Goal: Task Accomplishment & Management: Manage account settings

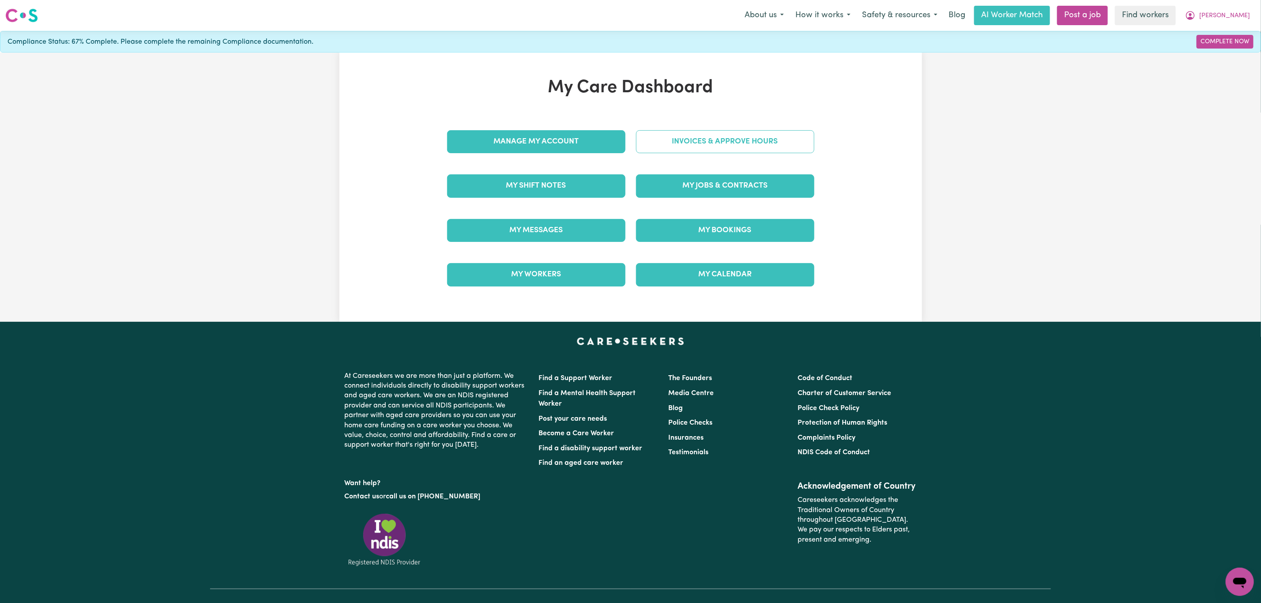
click at [672, 138] on link "Invoices & Approve Hours" at bounding box center [725, 141] width 178 height 23
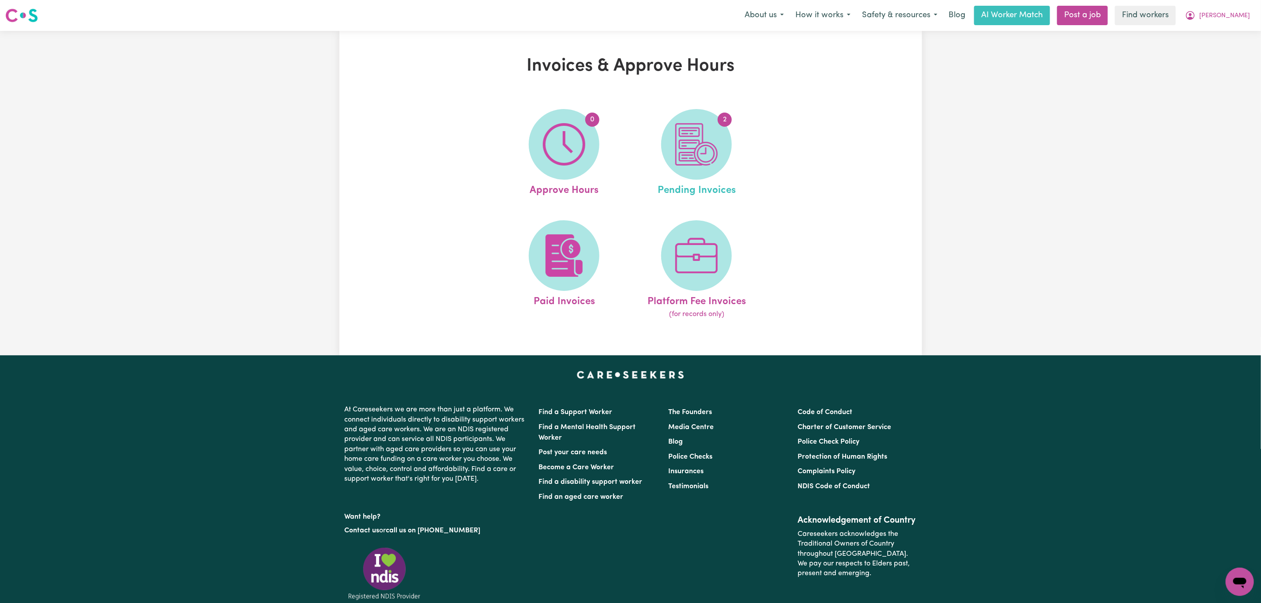
click at [659, 144] on link "2 Pending Invoices" at bounding box center [696, 153] width 127 height 89
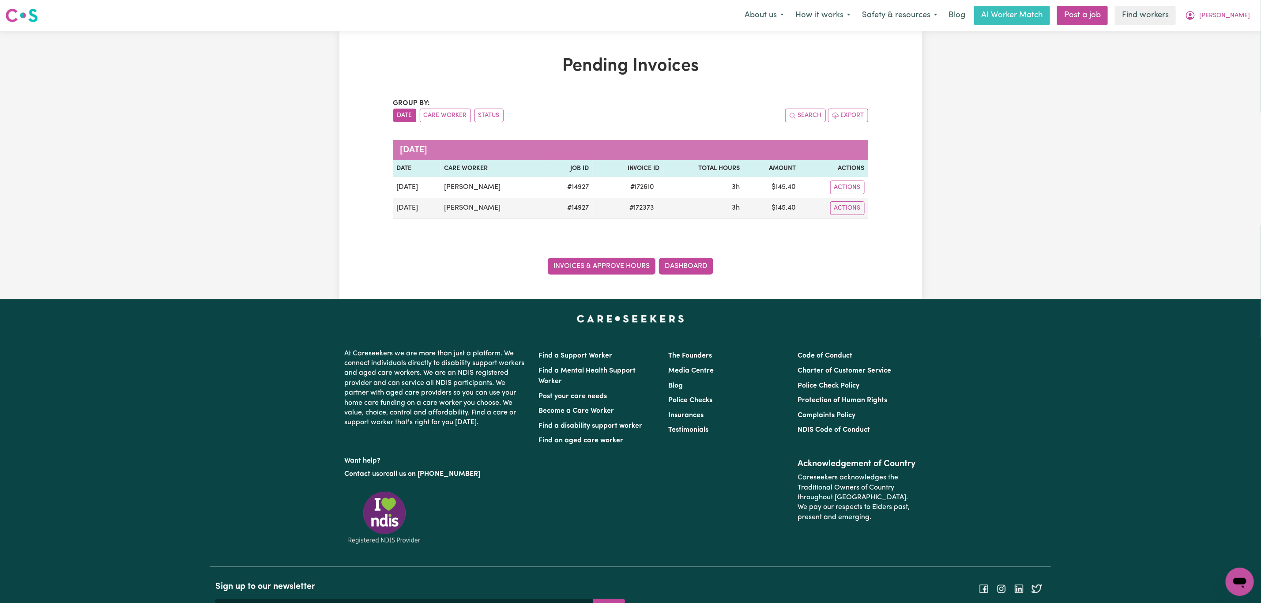
click at [632, 268] on link "Invoices & Approve Hours" at bounding box center [602, 266] width 108 height 17
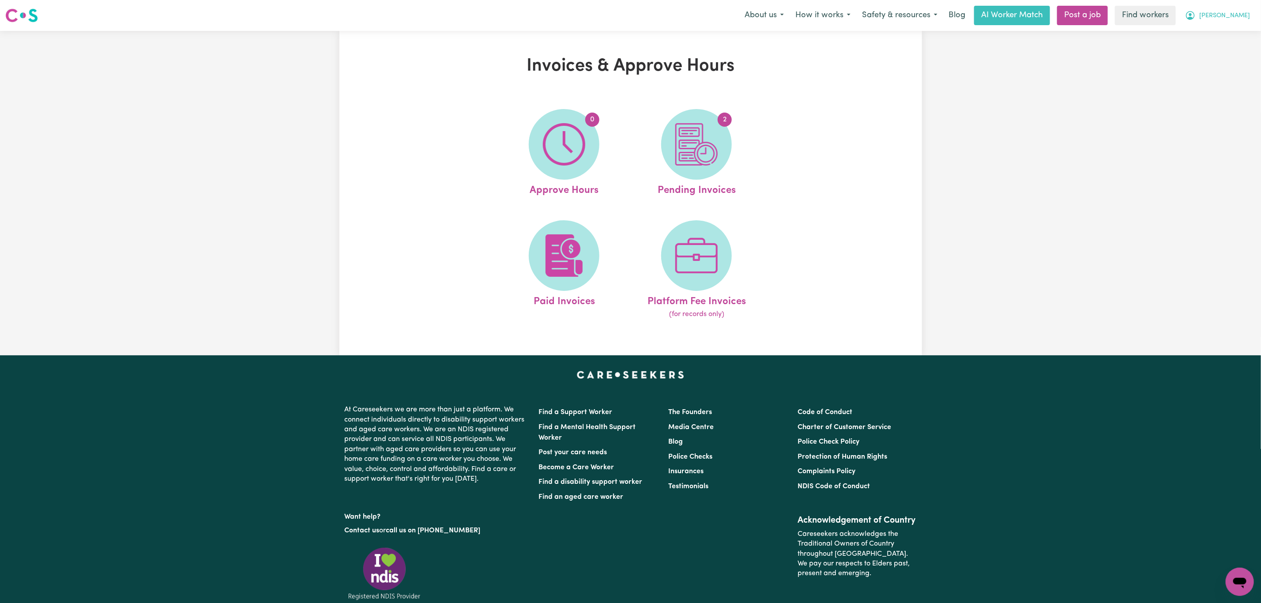
click at [1235, 15] on button "[PERSON_NAME]" at bounding box center [1217, 15] width 76 height 19
click at [1224, 36] on link "My Dashboard" at bounding box center [1221, 34] width 70 height 17
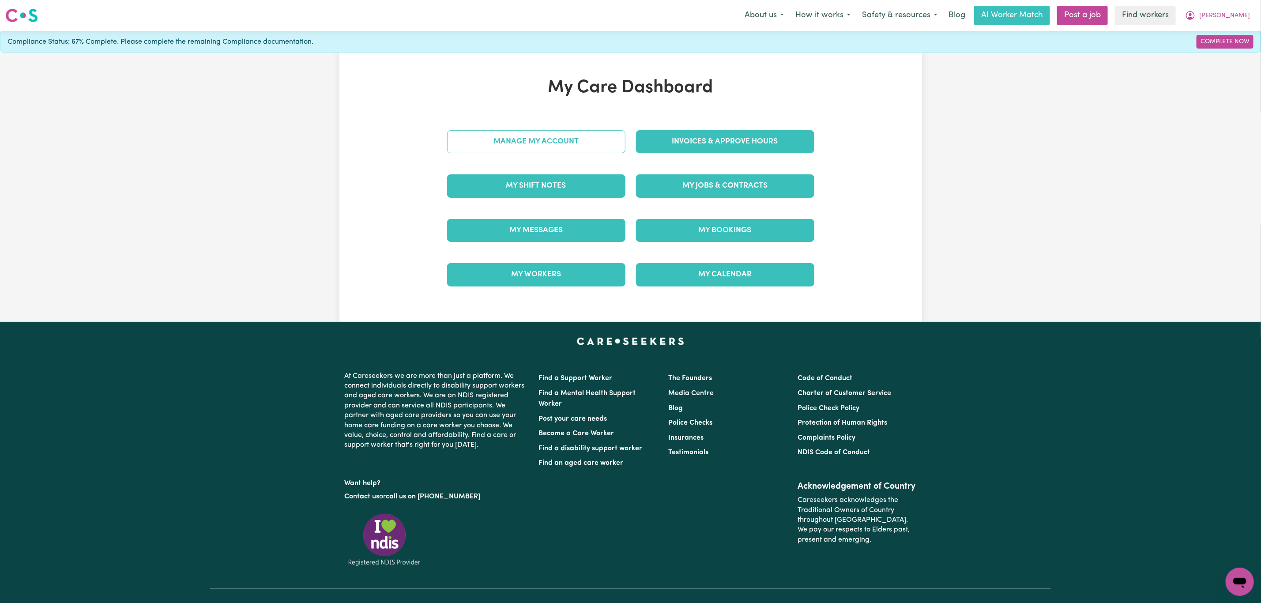
click at [509, 142] on link "Manage My Account" at bounding box center [536, 141] width 178 height 23
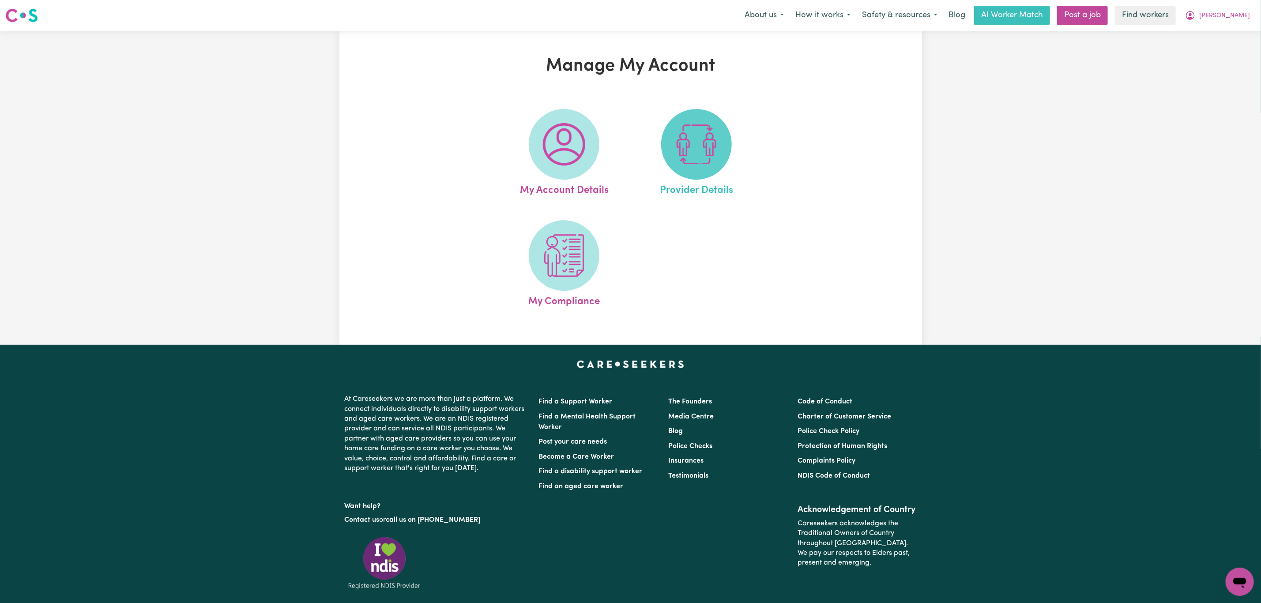
click at [710, 154] on img at bounding box center [696, 144] width 42 height 42
select select "AGED_HOME_CARE"
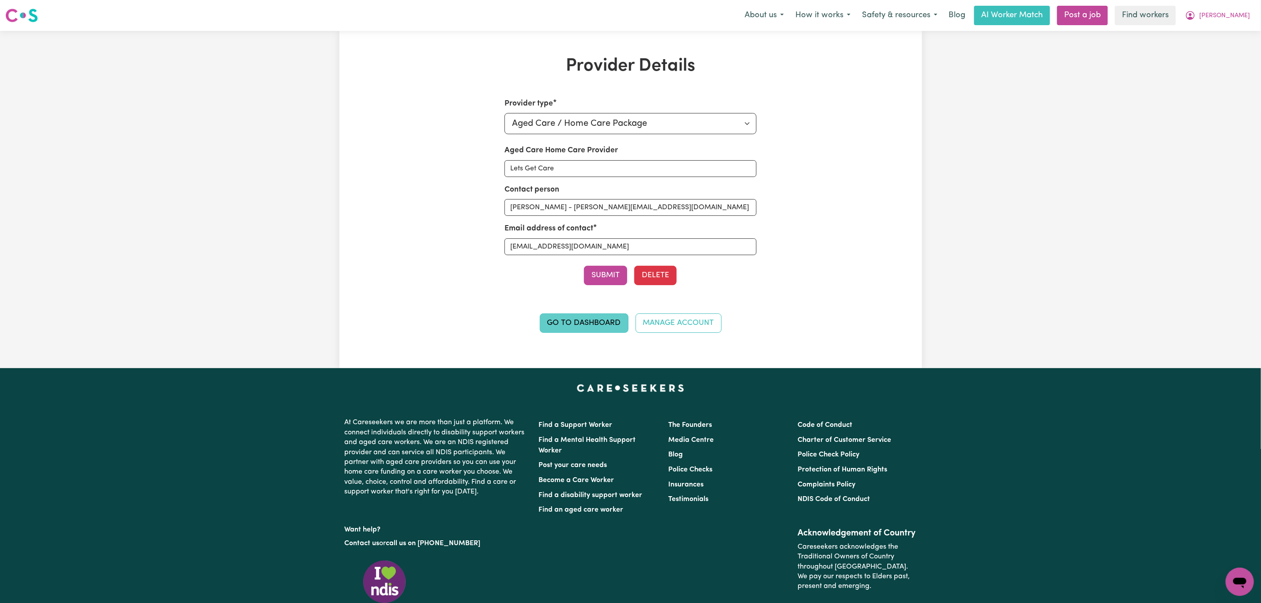
click at [555, 322] on link "Go to Dashboard" at bounding box center [584, 322] width 89 height 19
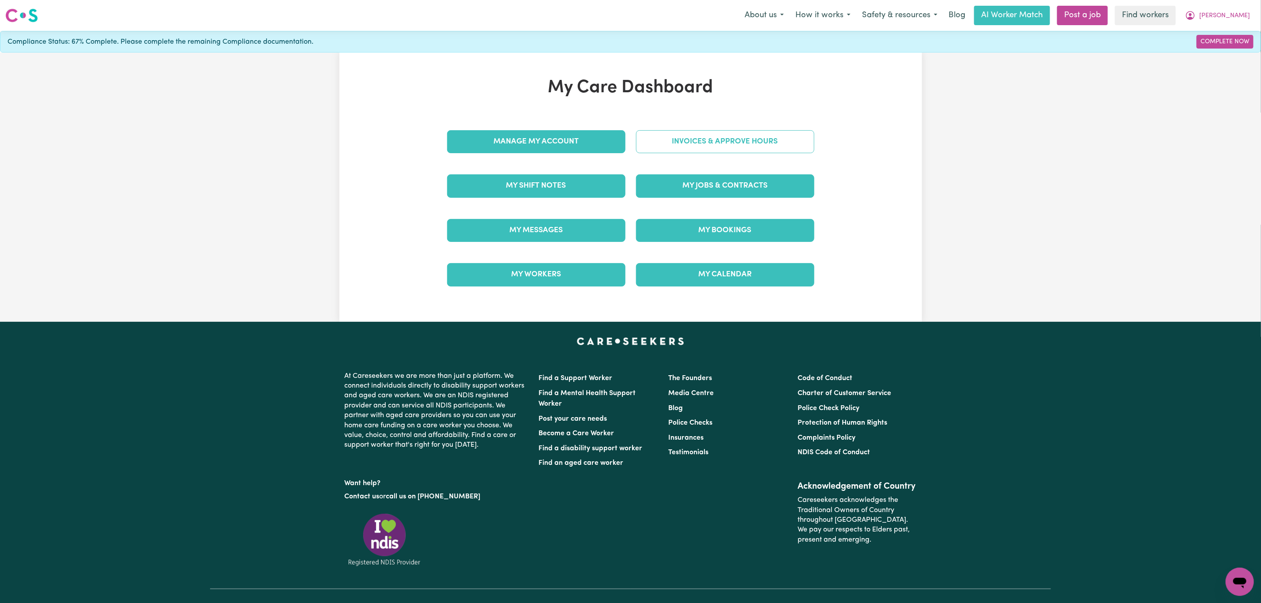
click at [694, 138] on link "Invoices & Approve Hours" at bounding box center [725, 141] width 178 height 23
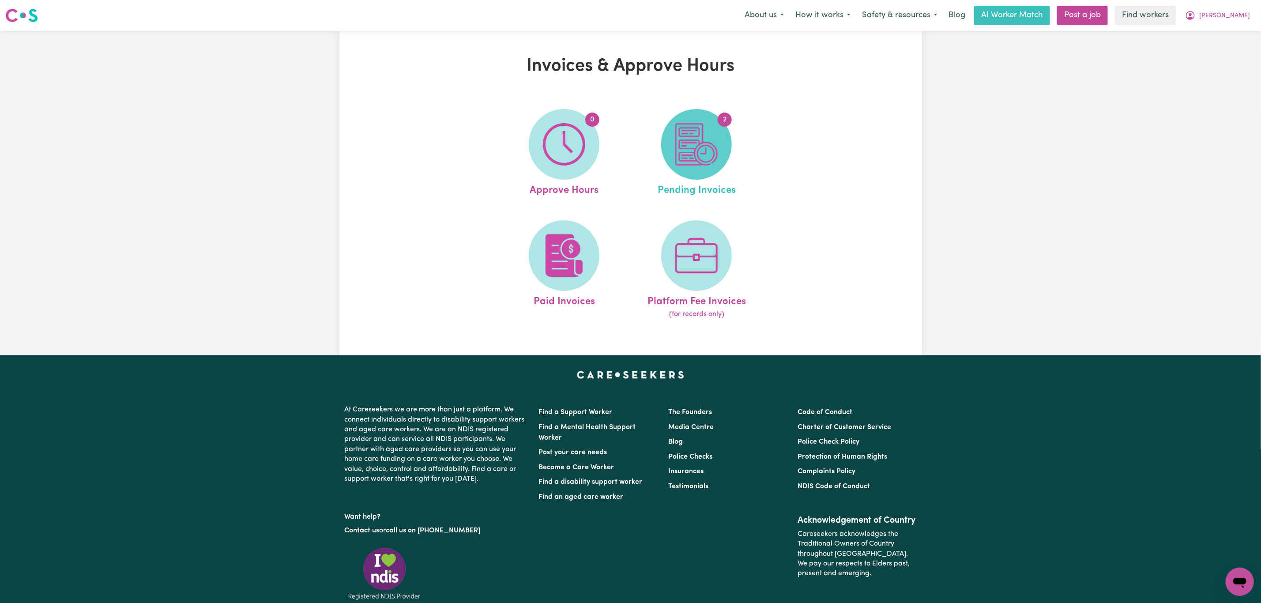
click at [678, 146] on img at bounding box center [696, 144] width 42 height 42
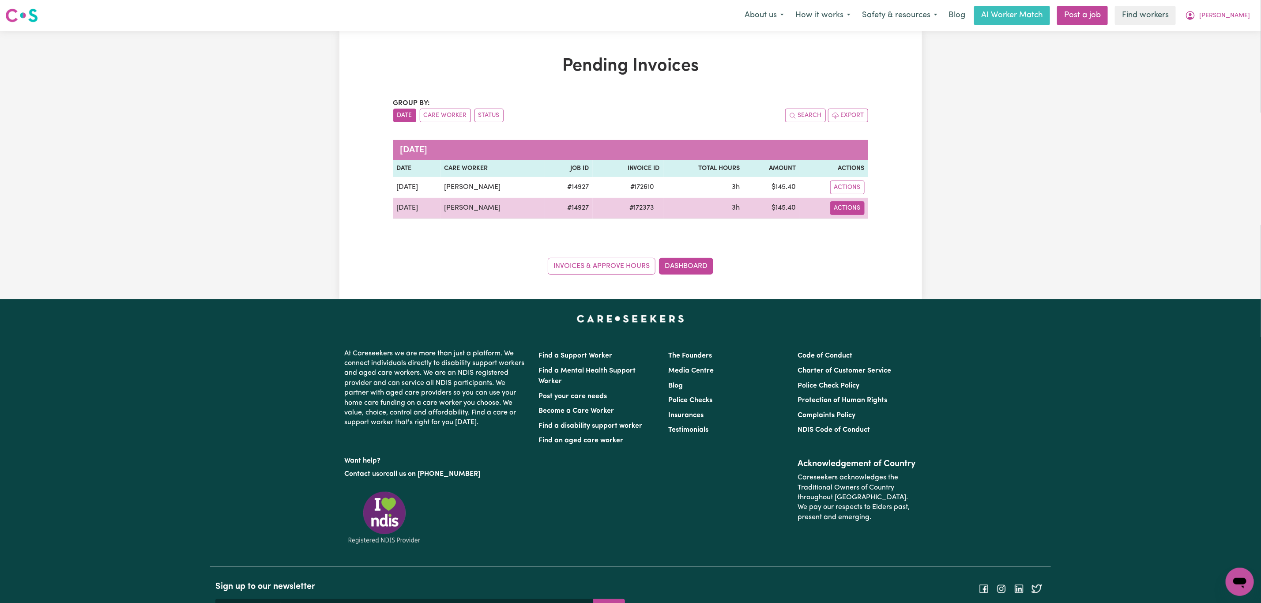
click at [849, 211] on button "Actions" at bounding box center [847, 208] width 34 height 14
click at [859, 228] on link "Download Invoice" at bounding box center [874, 229] width 81 height 18
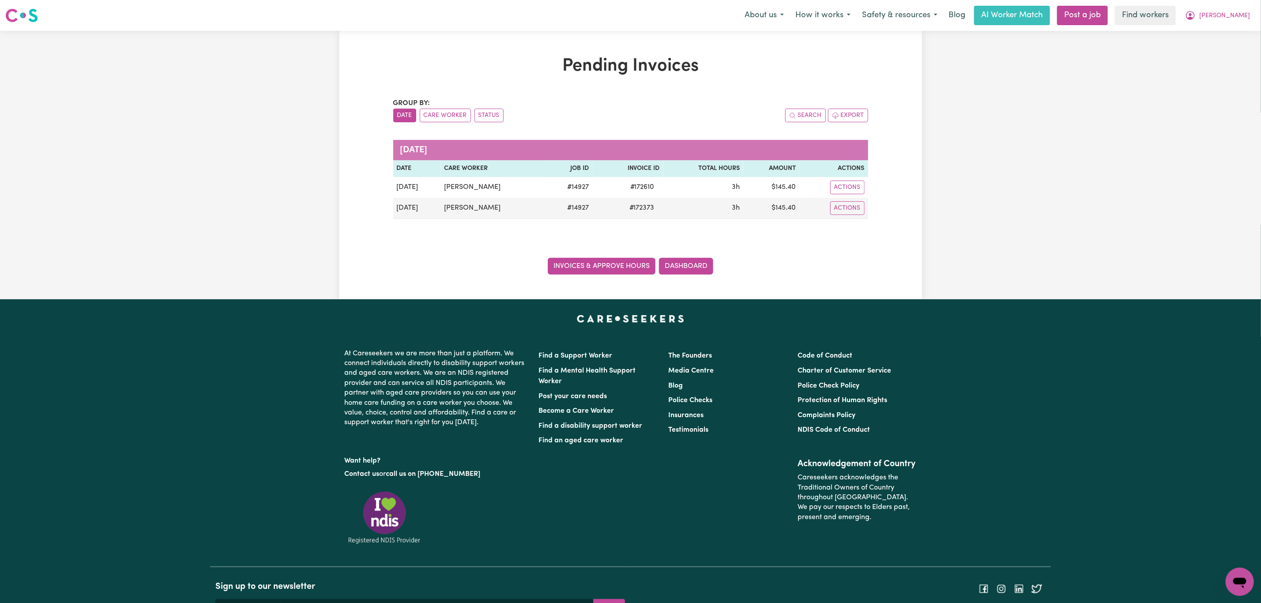
click at [575, 270] on link "Invoices & Approve Hours" at bounding box center [602, 266] width 108 height 17
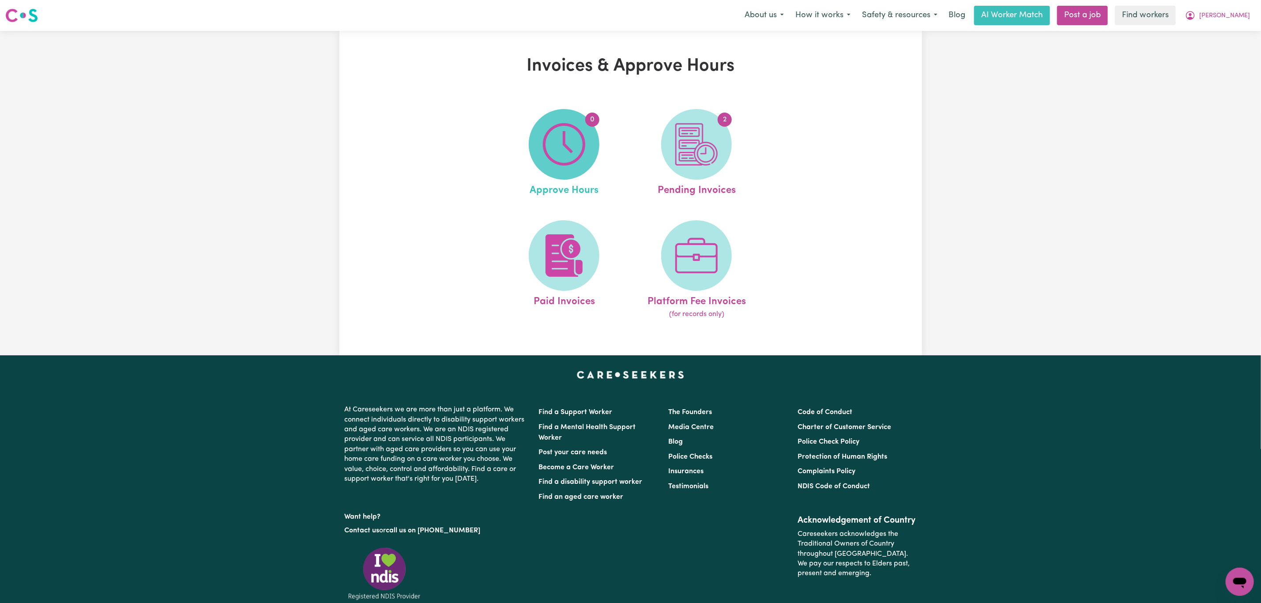
click at [533, 160] on span "0" at bounding box center [564, 144] width 71 height 71
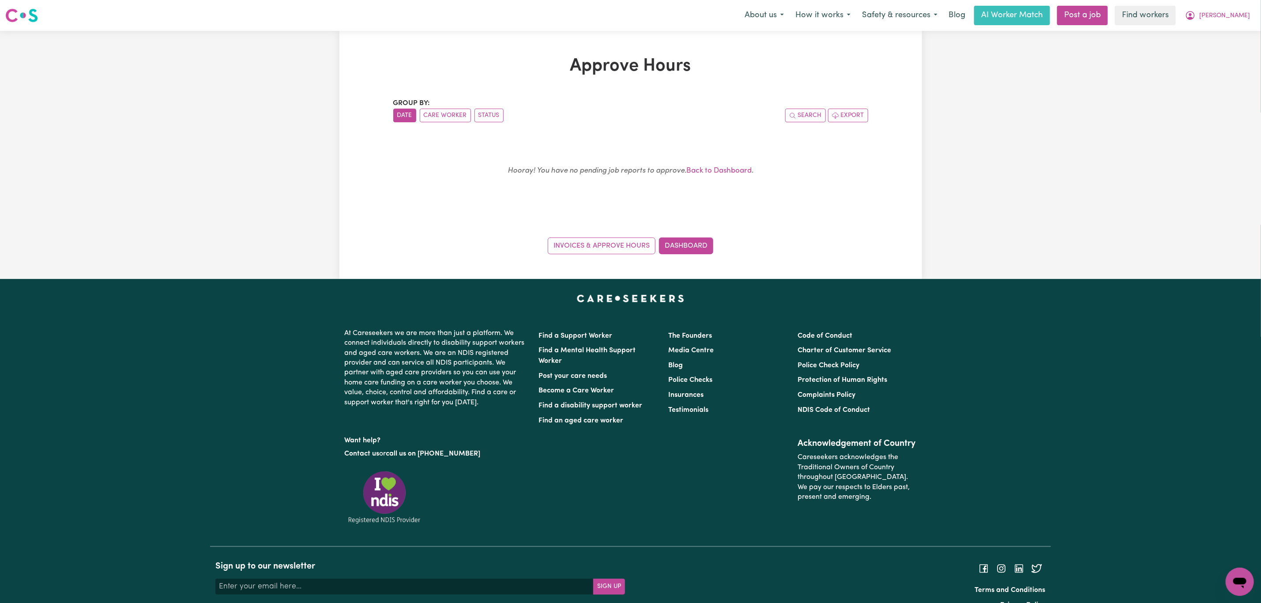
click at [556, 234] on div "Invoices & Approve Hours Dashboard" at bounding box center [630, 240] width 475 height 27
click at [569, 247] on link "Invoices & Approve Hours" at bounding box center [602, 245] width 108 height 17
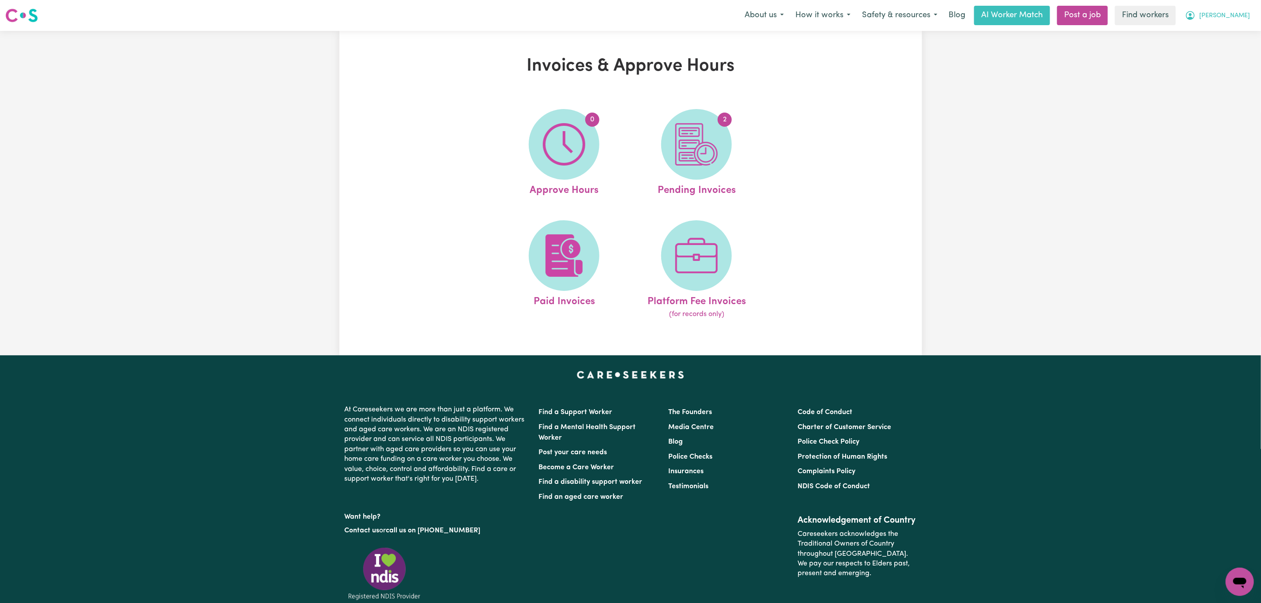
click at [1242, 19] on span "[PERSON_NAME]" at bounding box center [1224, 16] width 51 height 10
click at [1221, 34] on link "My Dashboard" at bounding box center [1221, 34] width 70 height 17
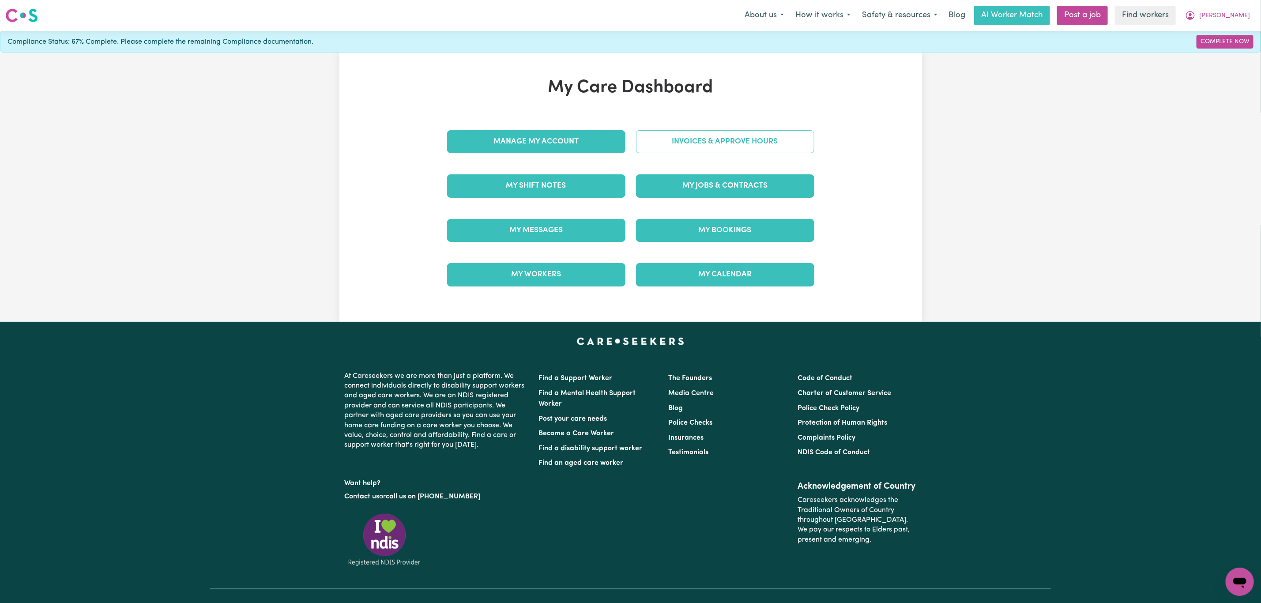
click at [705, 150] on link "Invoices & Approve Hours" at bounding box center [725, 141] width 178 height 23
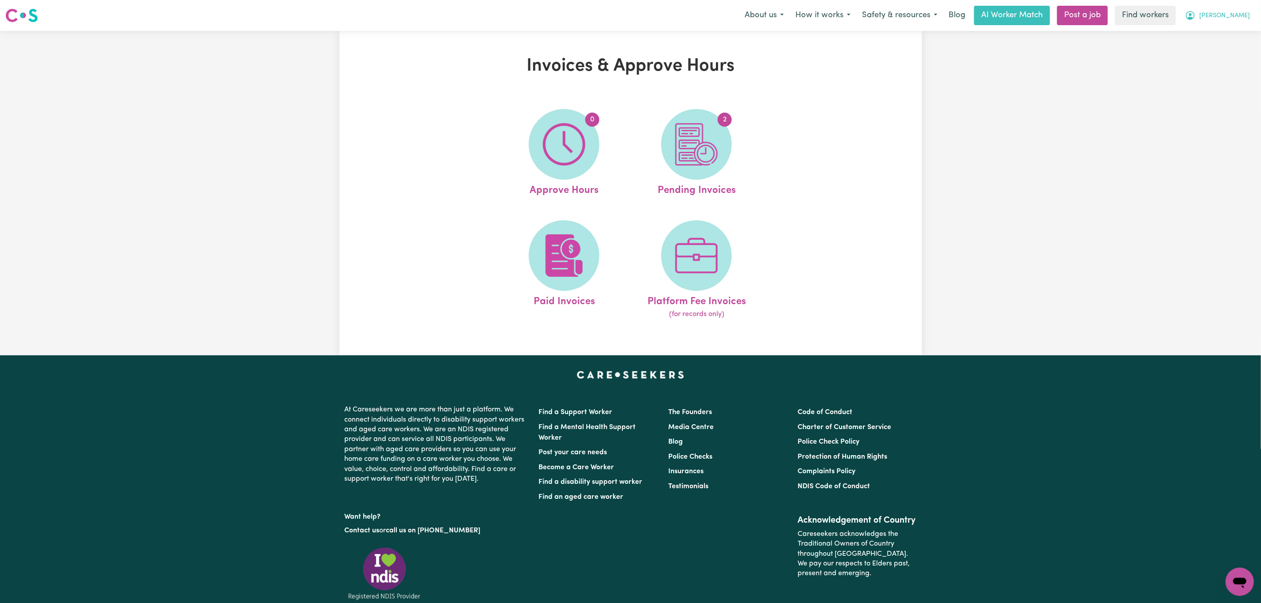
click at [1239, 13] on span "[PERSON_NAME]" at bounding box center [1224, 16] width 51 height 10
click at [1224, 30] on link "My Dashboard" at bounding box center [1221, 34] width 70 height 17
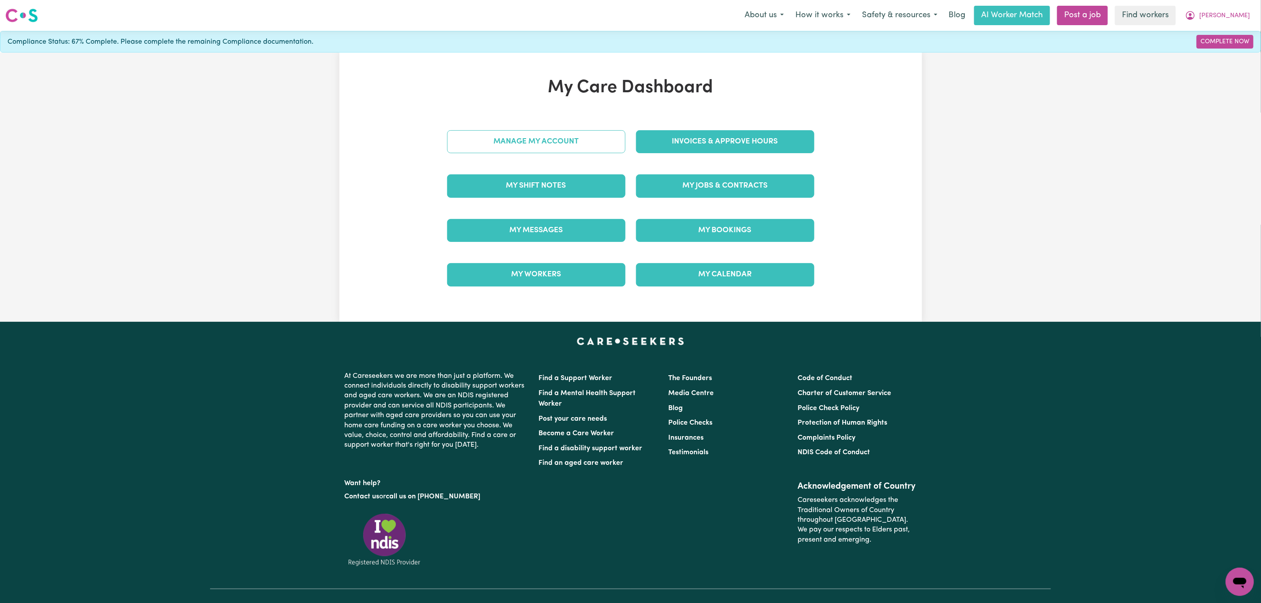
click at [529, 135] on link "Manage My Account" at bounding box center [536, 141] width 178 height 23
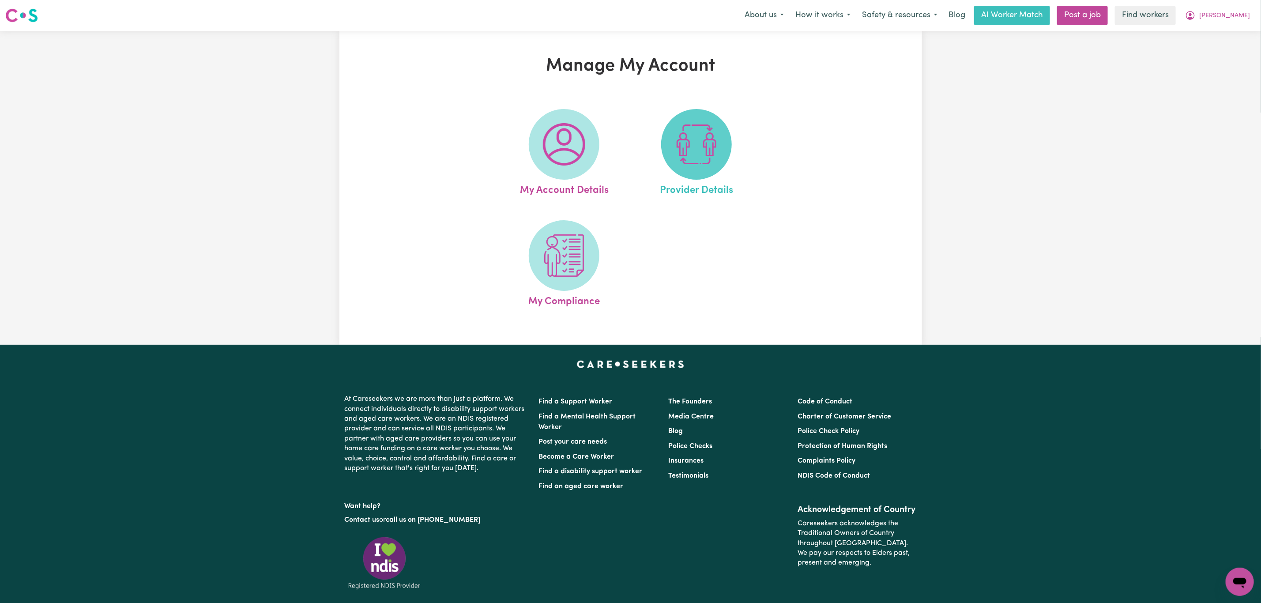
click at [674, 150] on span at bounding box center [696, 144] width 71 height 71
select select "AGED_HOME_CARE"
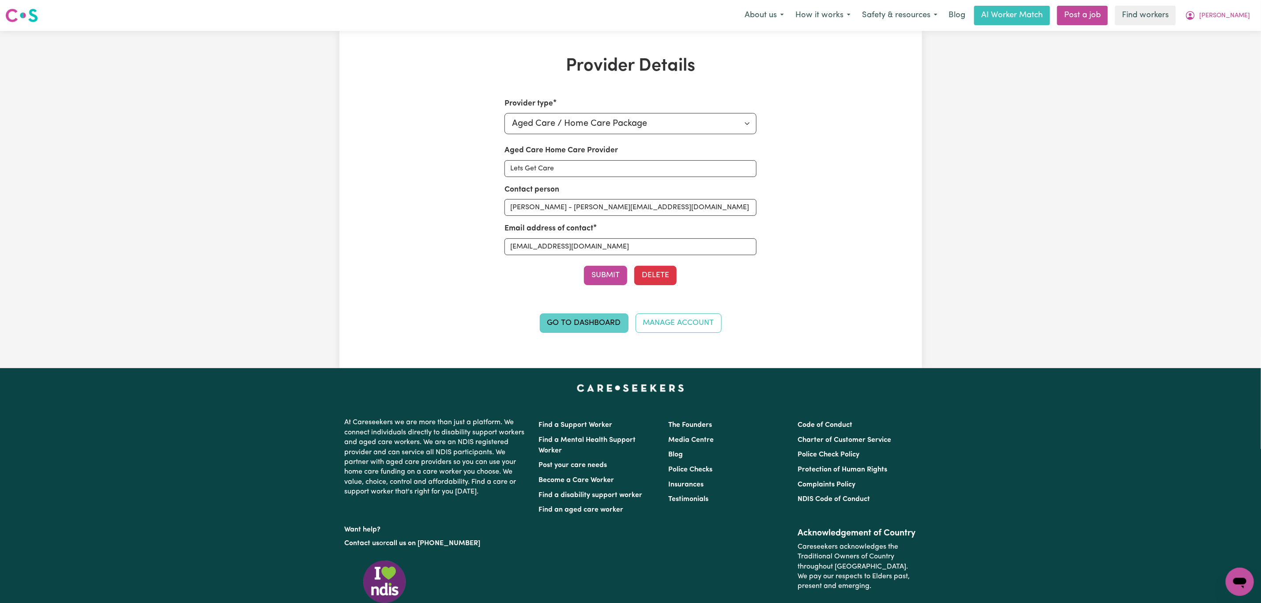
click at [557, 324] on link "Go to Dashboard" at bounding box center [584, 322] width 89 height 19
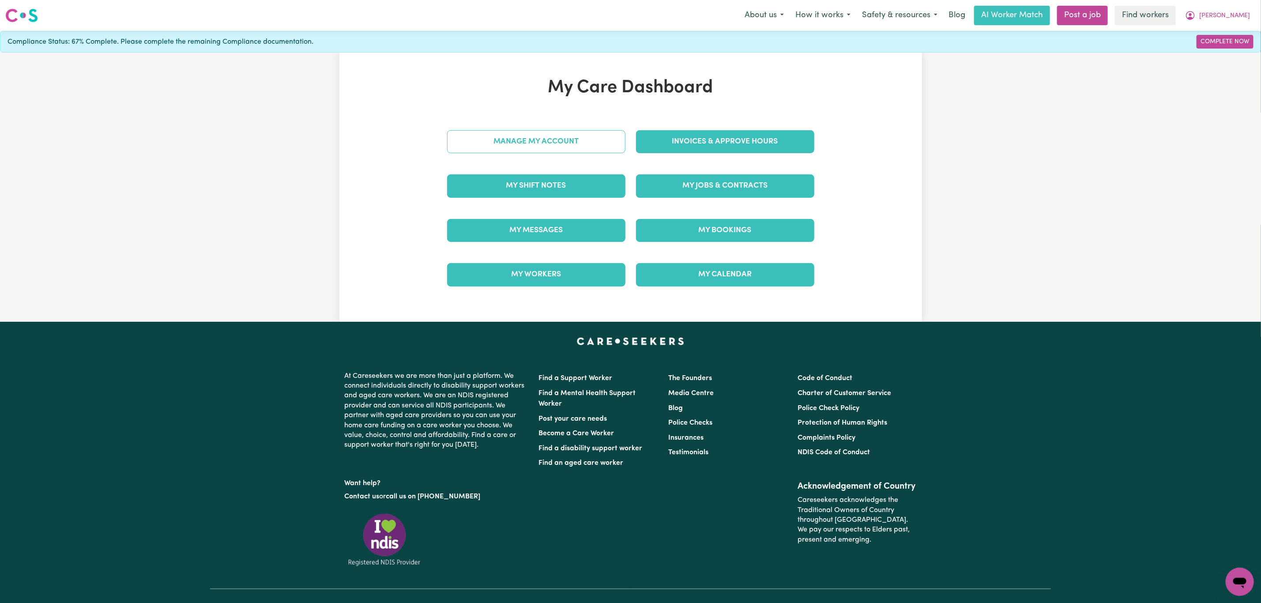
click at [547, 137] on link "Manage My Account" at bounding box center [536, 141] width 178 height 23
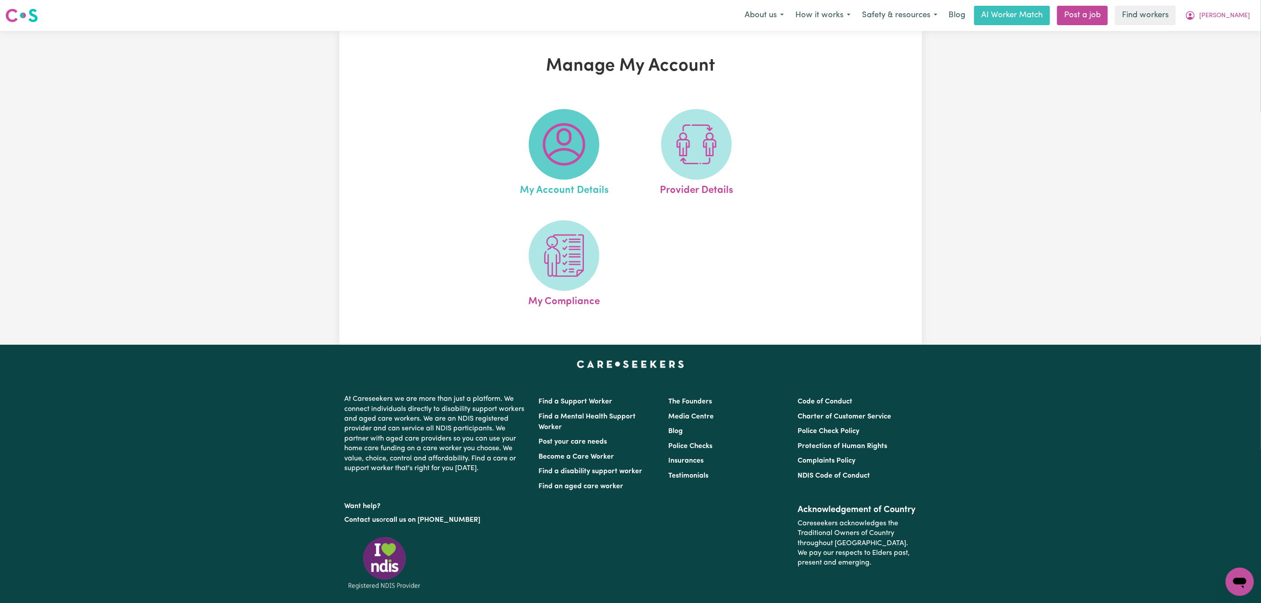
click at [541, 155] on span at bounding box center [564, 144] width 71 height 71
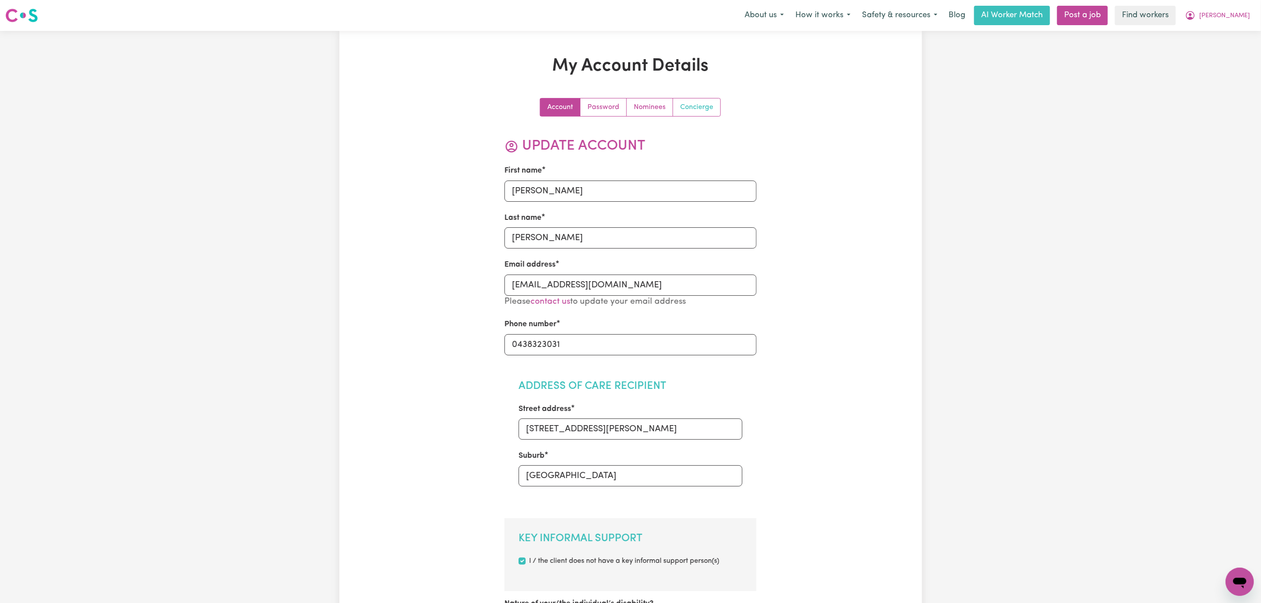
click at [687, 113] on link "Concierge" at bounding box center [696, 107] width 47 height 18
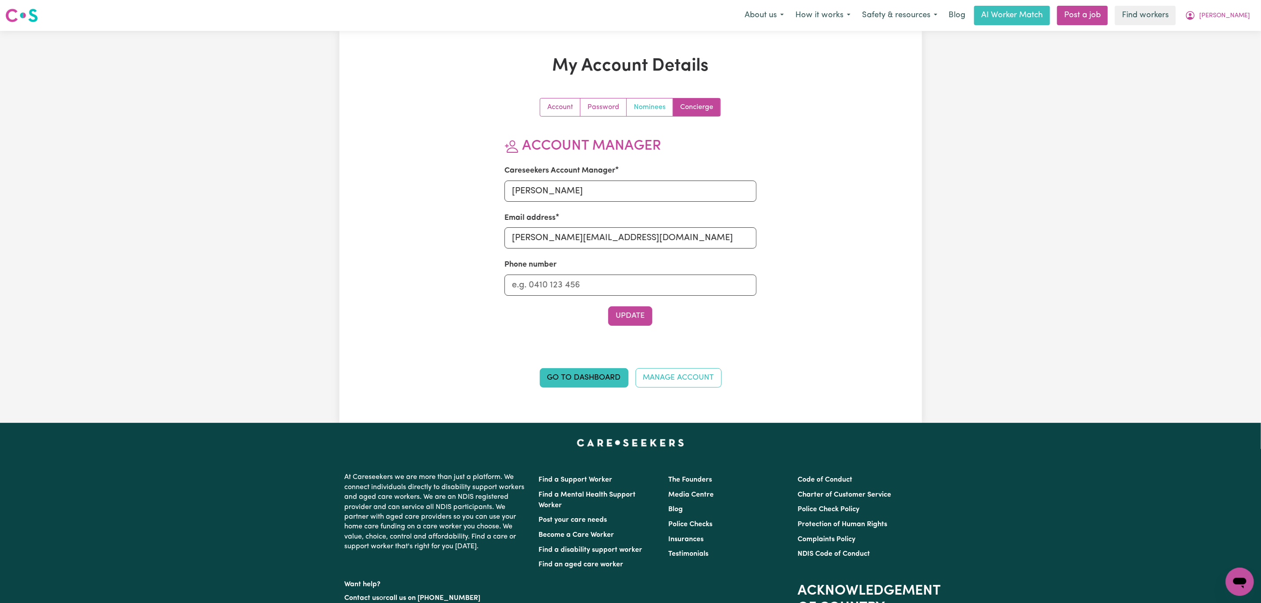
click at [653, 102] on link "Nominees" at bounding box center [650, 107] width 46 height 18
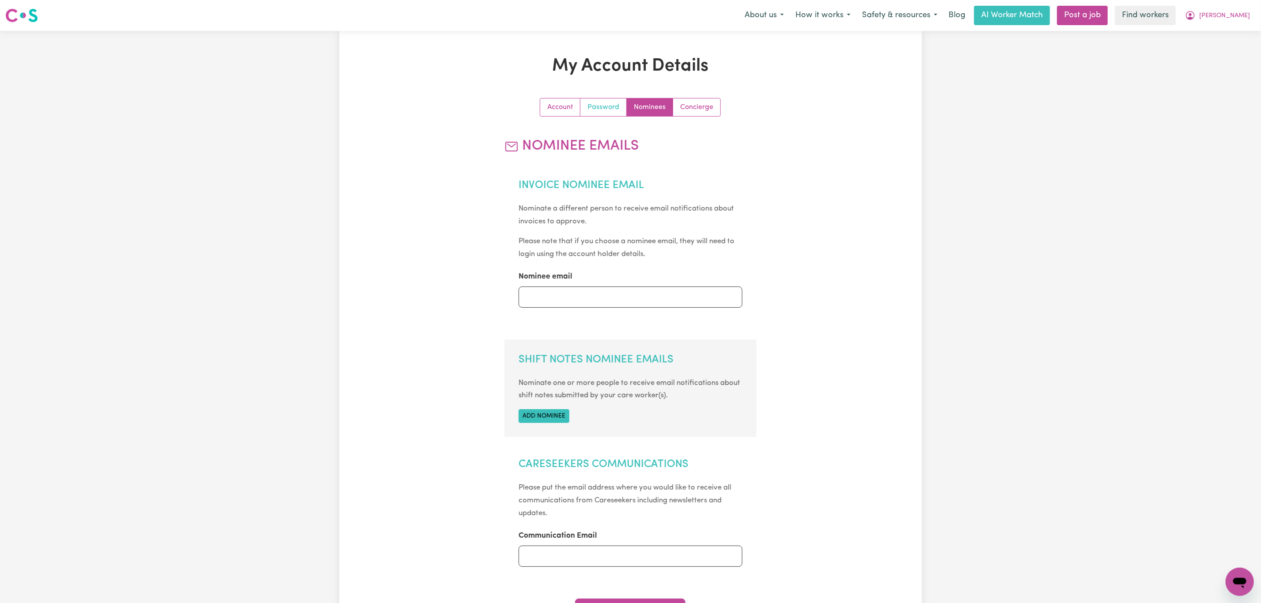
click at [603, 106] on link "Password" at bounding box center [603, 107] width 46 height 18
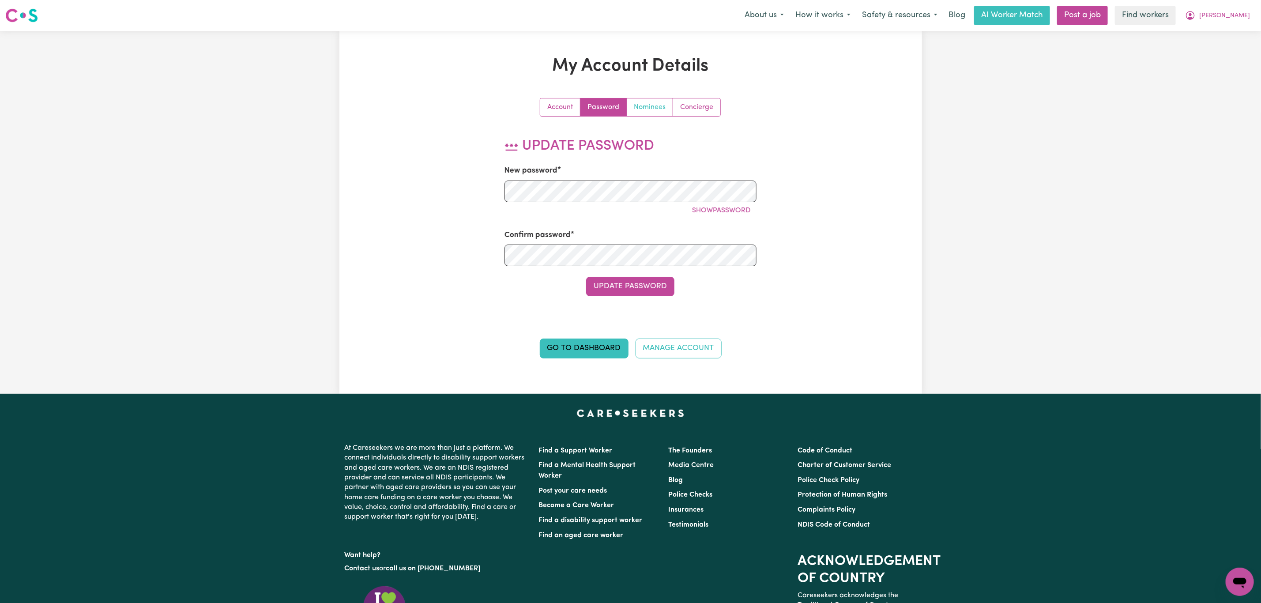
click at [654, 105] on link "Nominees" at bounding box center [650, 107] width 46 height 18
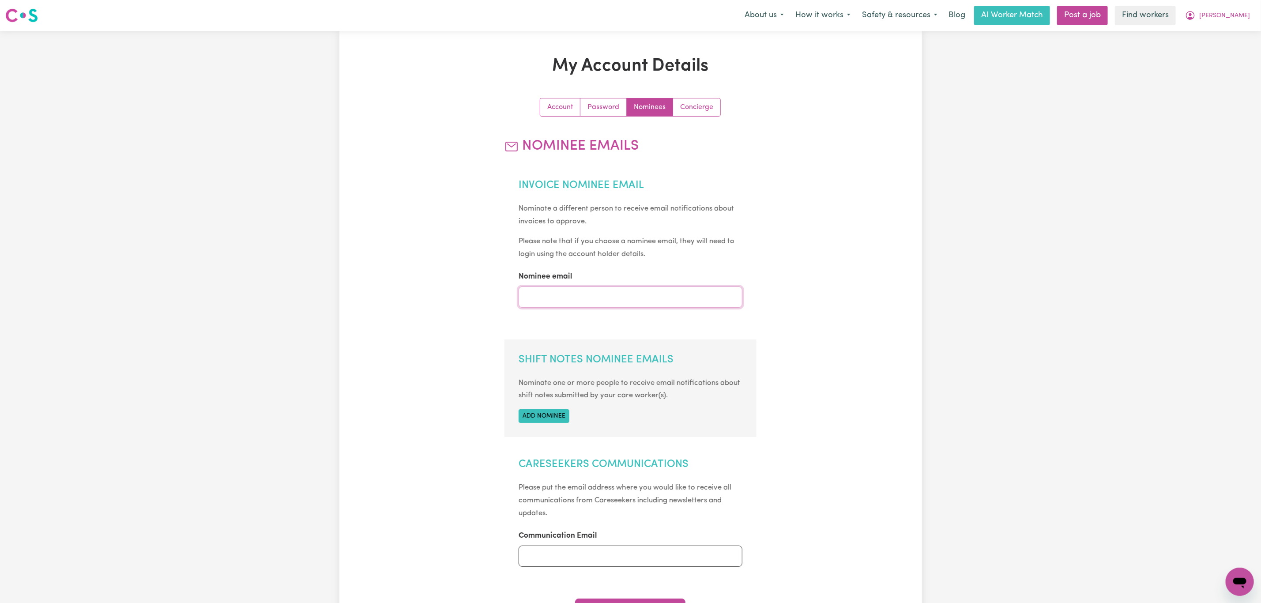
click at [575, 301] on input "Nominee email" at bounding box center [631, 296] width 224 height 21
type input "approvals@careseekers.com.au"
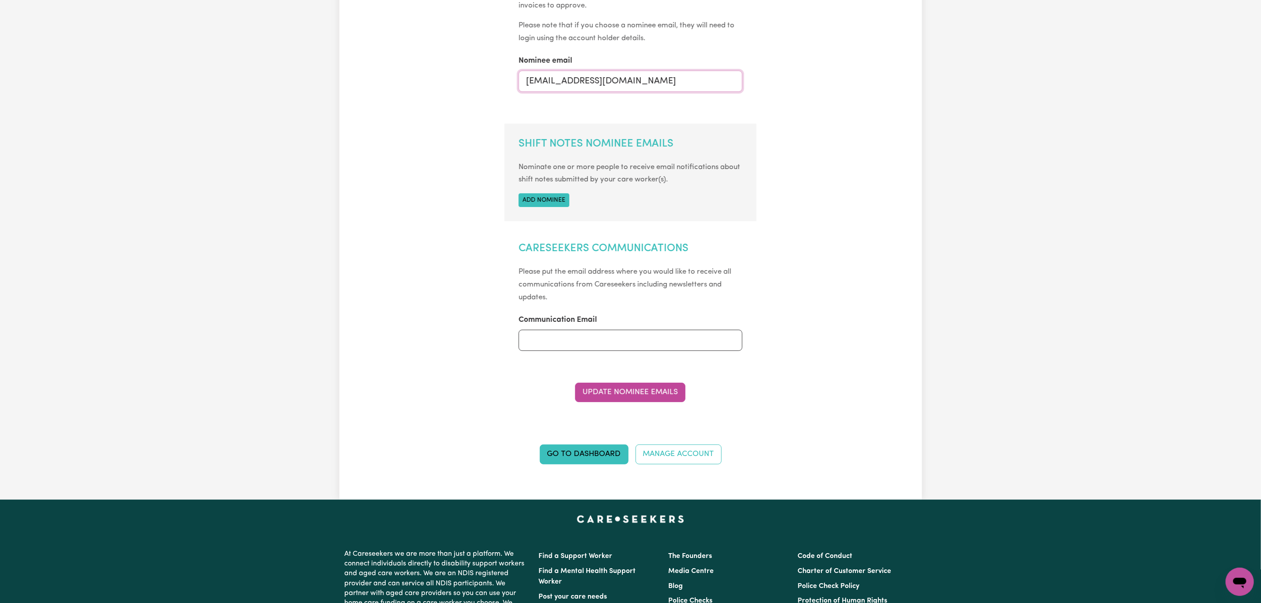
scroll to position [397, 0]
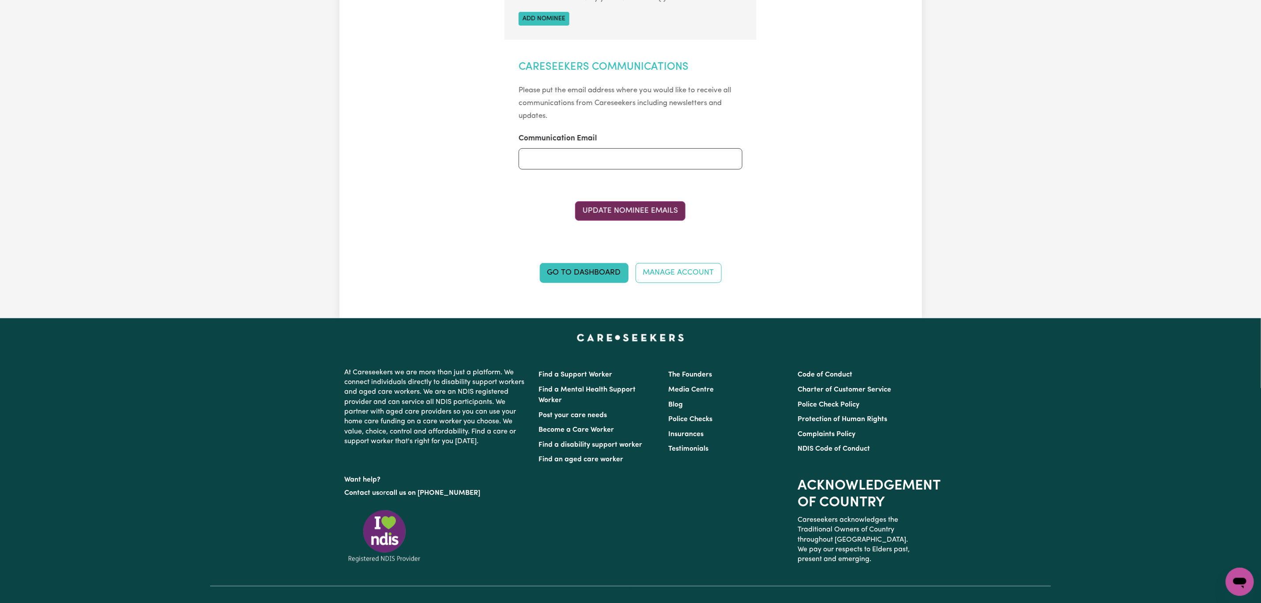
click at [620, 204] on button "Update Nominee Emails" at bounding box center [630, 210] width 110 height 19
click at [620, 211] on button "Update Nominee Emails" at bounding box center [630, 210] width 110 height 19
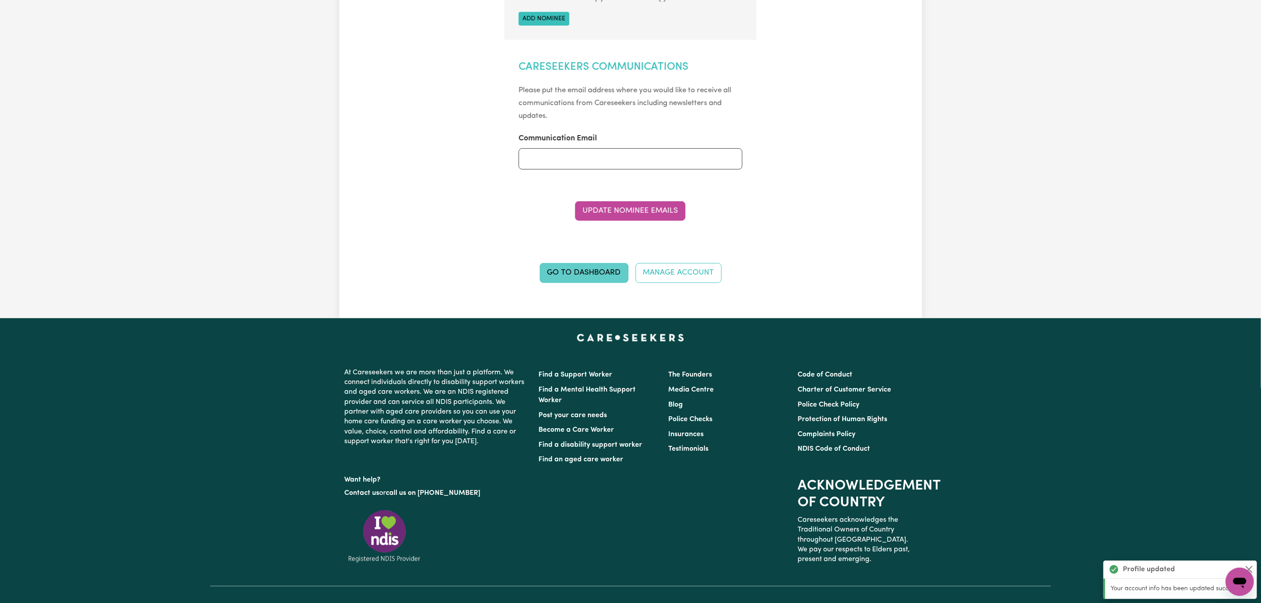
click at [571, 273] on link "Go to Dashboard" at bounding box center [584, 272] width 89 height 19
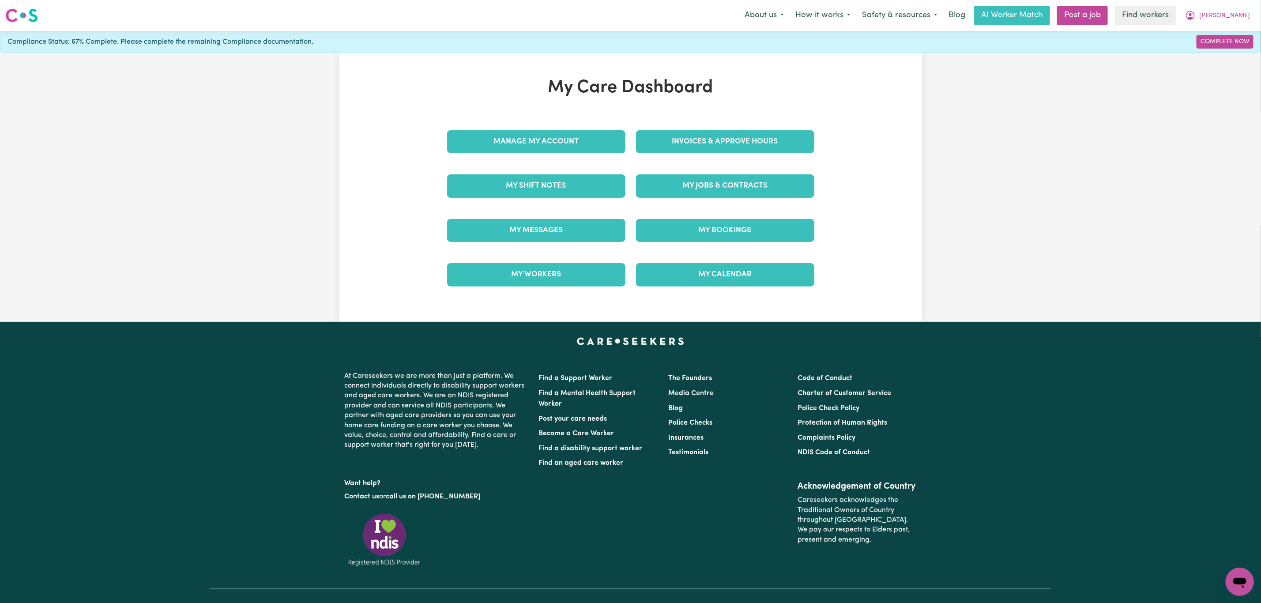
click at [694, 156] on div "Invoices & Approve Hours" at bounding box center [725, 142] width 189 height 44
click at [695, 147] on link "Invoices & Approve Hours" at bounding box center [725, 141] width 178 height 23
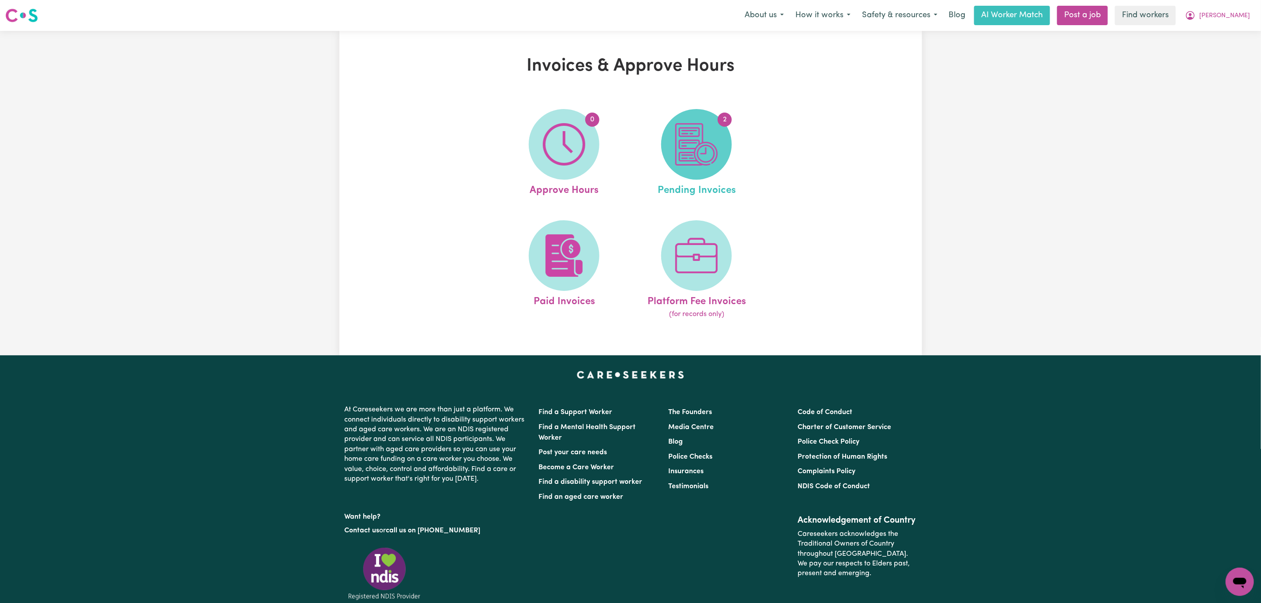
click at [689, 147] on img at bounding box center [696, 144] width 42 height 42
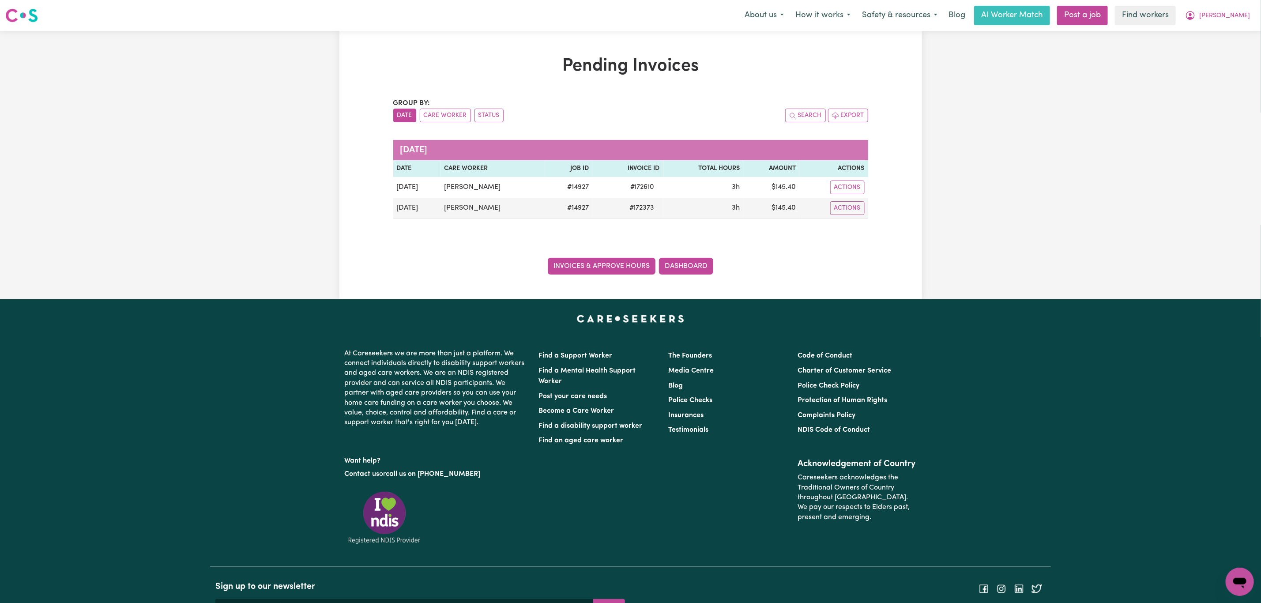
click at [595, 263] on link "Invoices & Approve Hours" at bounding box center [602, 266] width 108 height 17
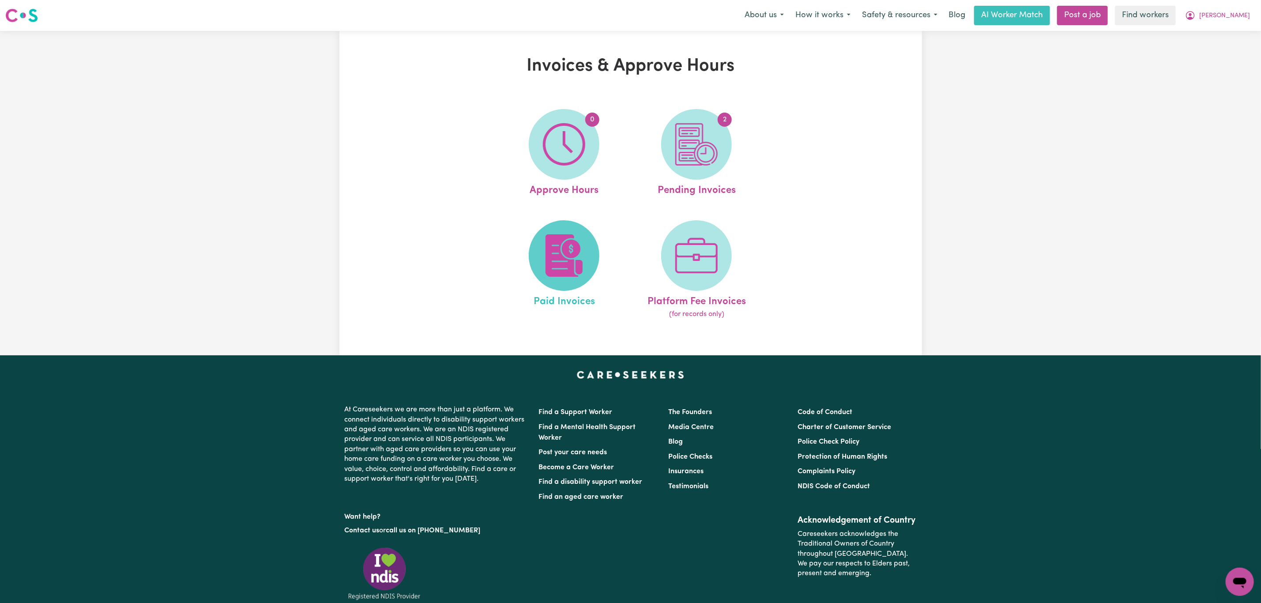
click at [559, 250] on img at bounding box center [564, 255] width 42 height 42
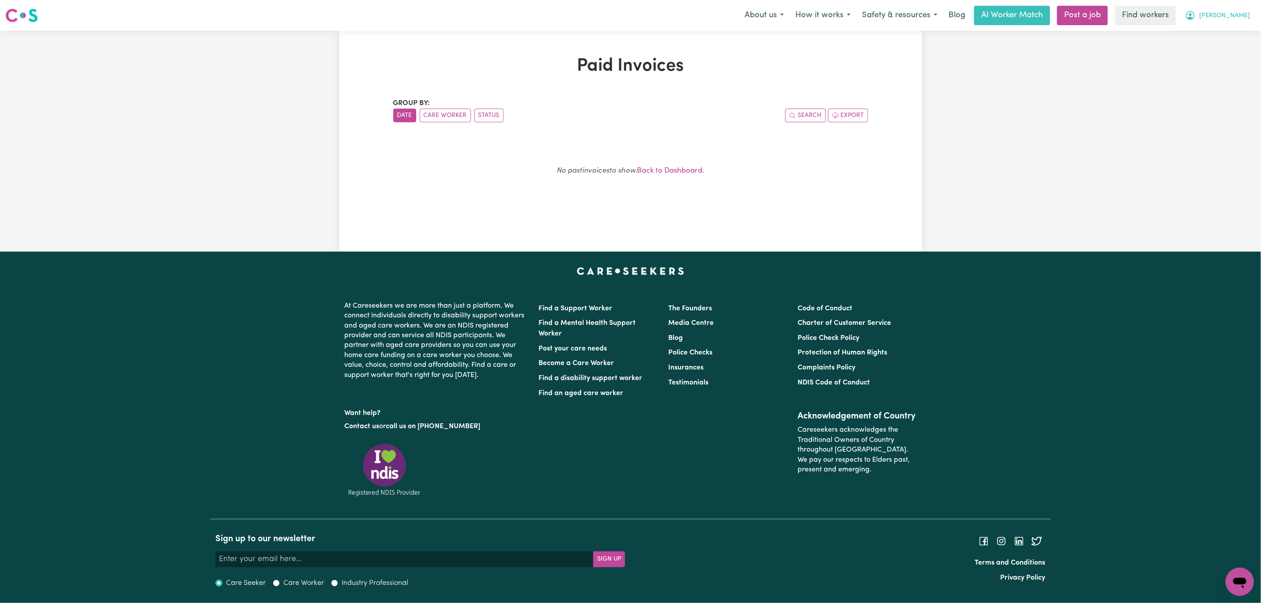
click at [1244, 16] on span "[PERSON_NAME]" at bounding box center [1224, 16] width 51 height 10
click at [1229, 29] on link "My Dashboard" at bounding box center [1221, 34] width 70 height 17
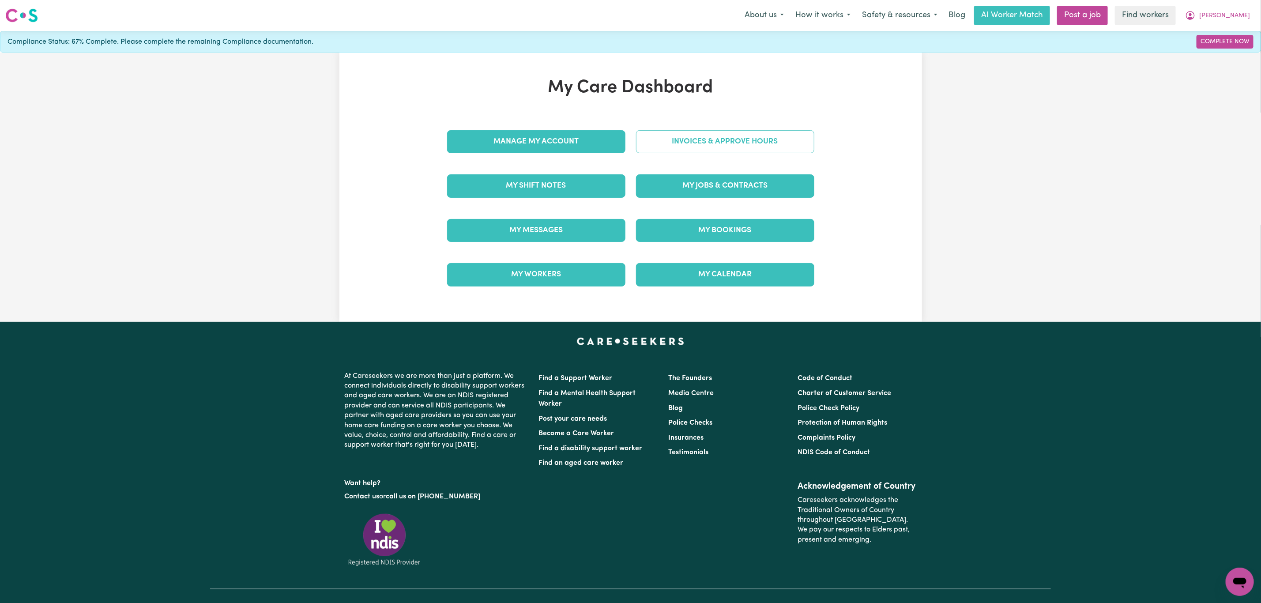
click at [719, 146] on link "Invoices & Approve Hours" at bounding box center [725, 141] width 178 height 23
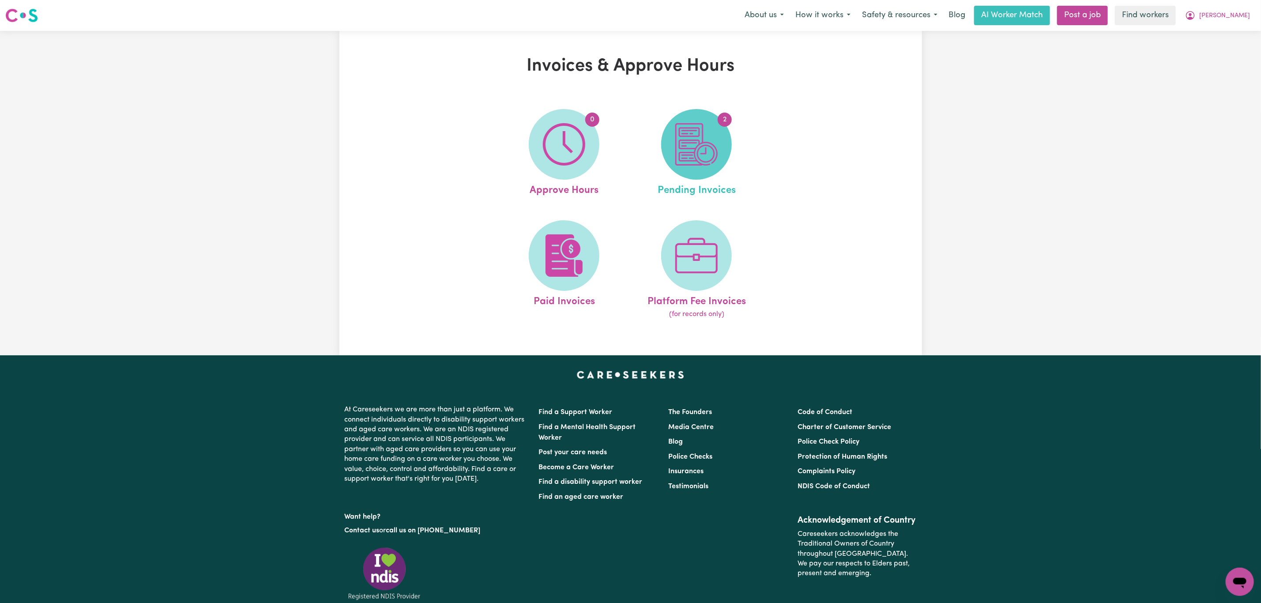
click at [699, 132] on img at bounding box center [696, 144] width 42 height 42
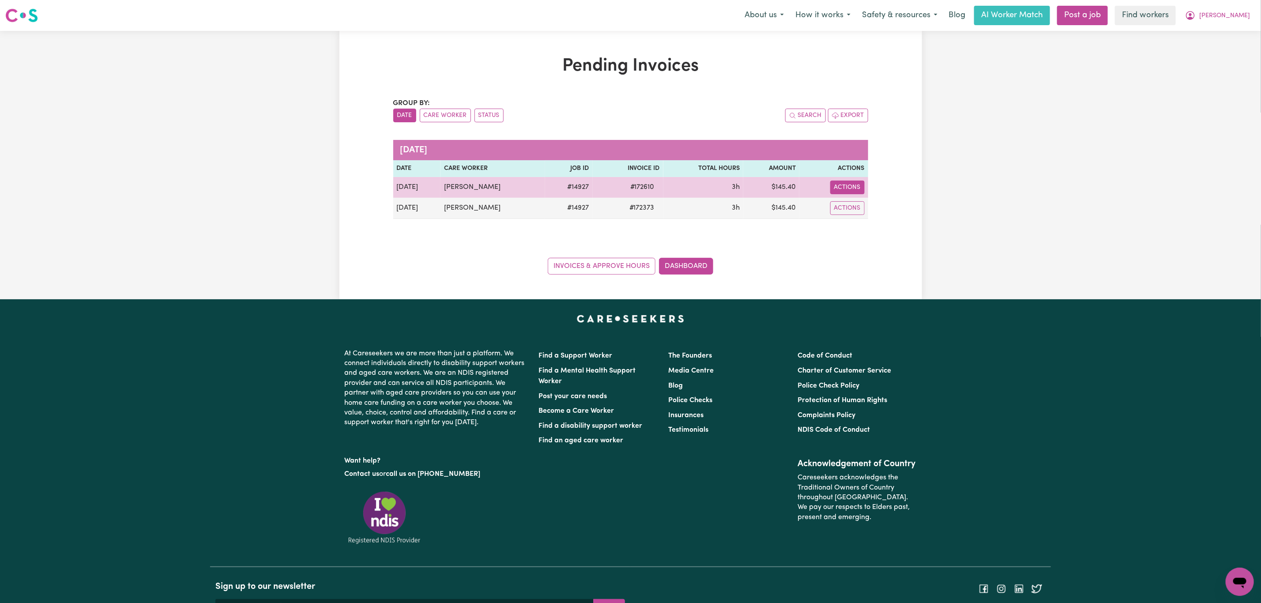
click at [832, 190] on button "Actions" at bounding box center [847, 188] width 34 height 14
click at [853, 212] on link "Download Invoice" at bounding box center [874, 209] width 81 height 18
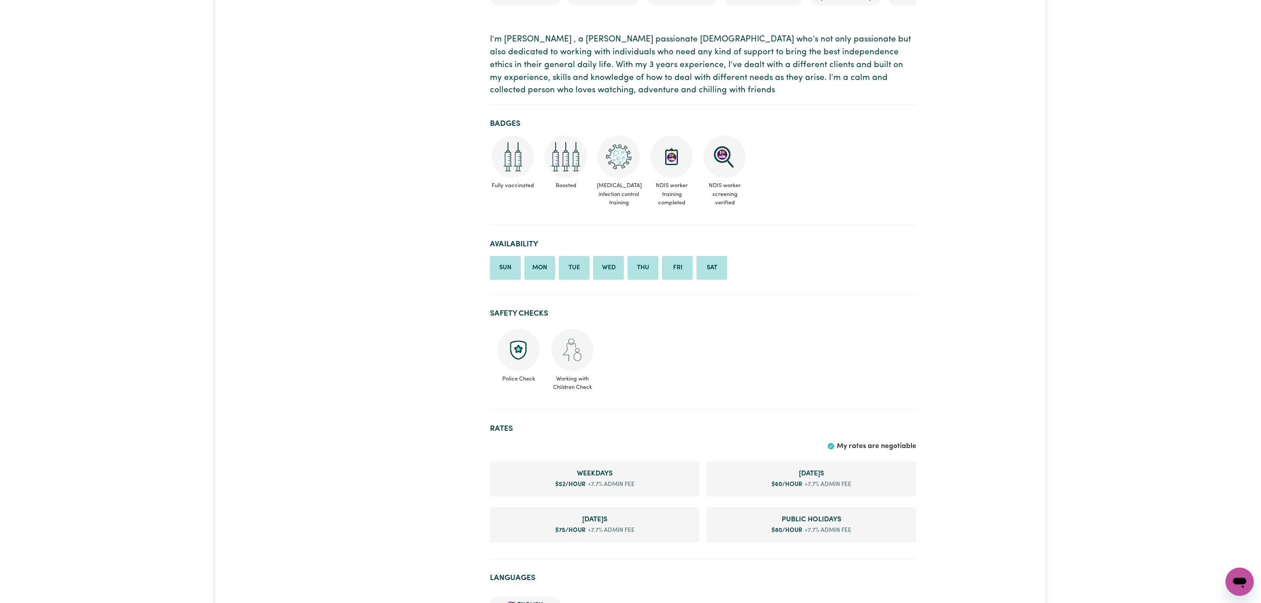
scroll to position [132, 0]
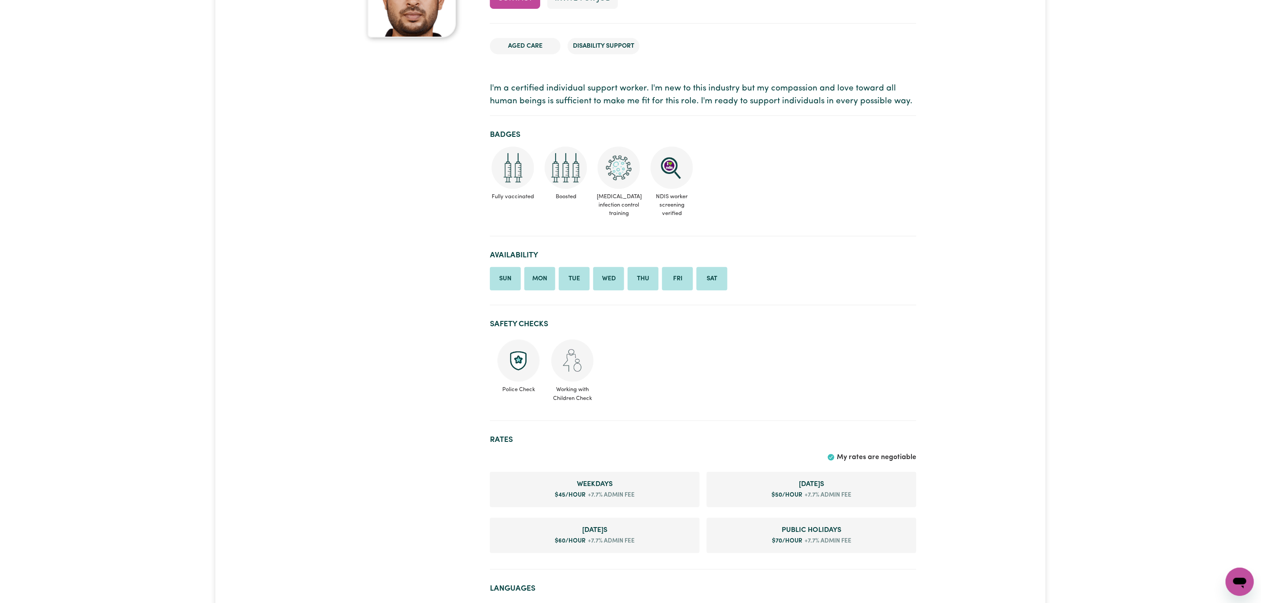
scroll to position [132, 0]
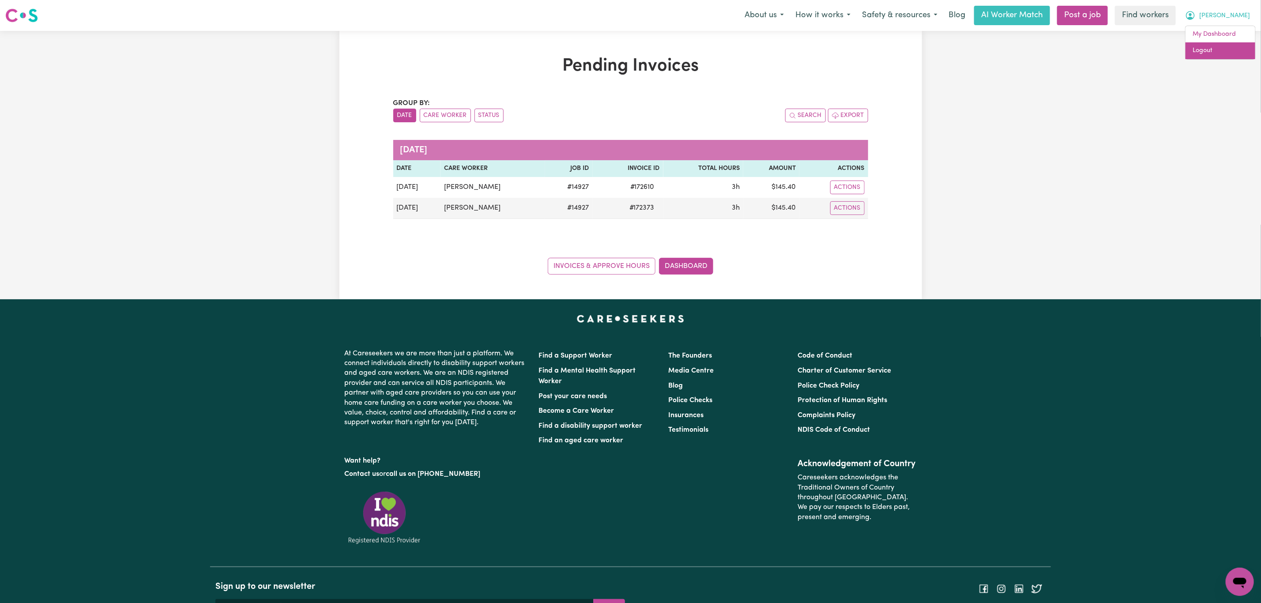
click at [1224, 49] on link "Logout" at bounding box center [1221, 50] width 70 height 17
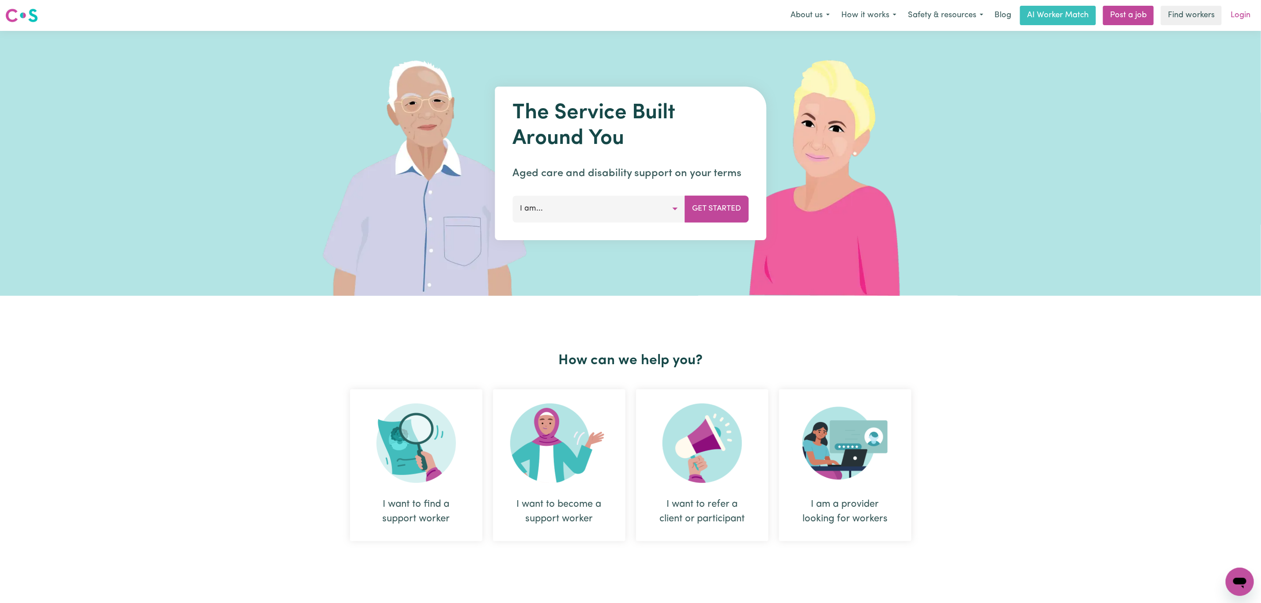
click at [1241, 15] on link "Login" at bounding box center [1240, 15] width 30 height 19
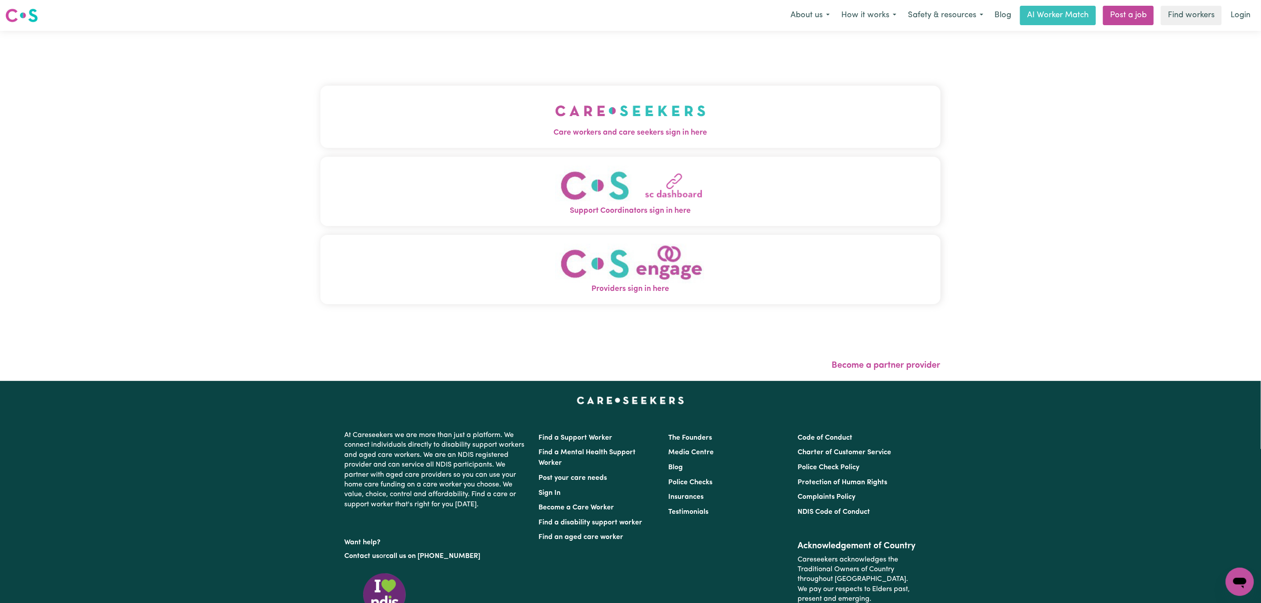
click at [660, 130] on span "Care workers and care seekers sign in here" at bounding box center [630, 132] width 620 height 11
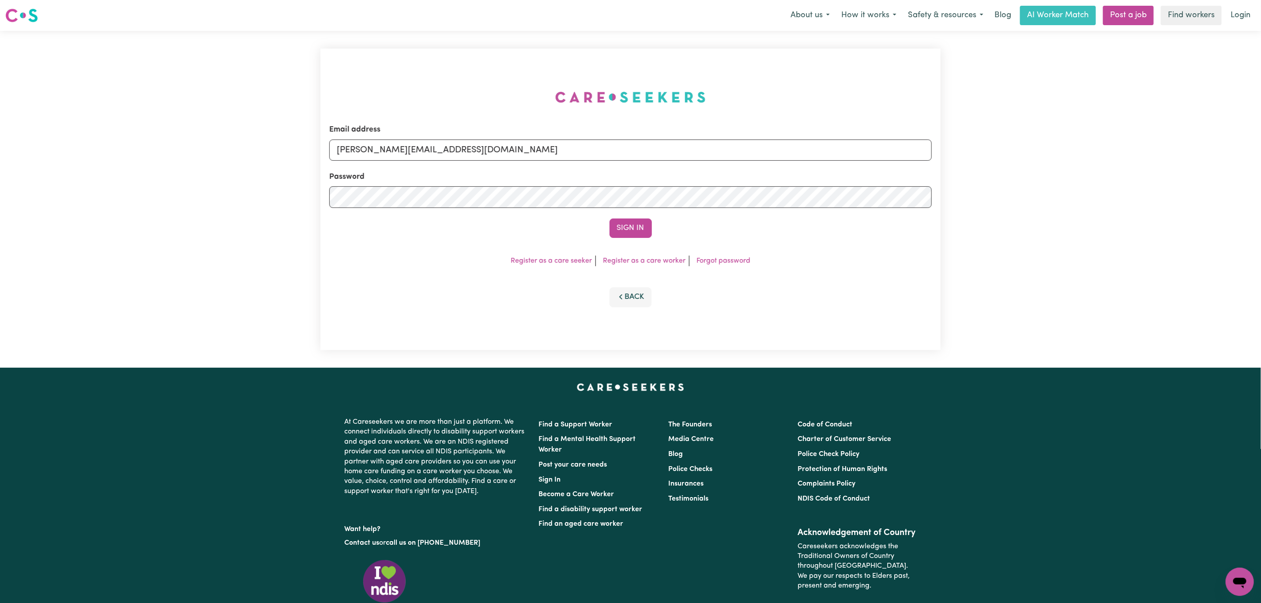
drag, startPoint x: 518, startPoint y: 133, endPoint x: 465, endPoint y: 145, distance: 54.7
click at [518, 134] on div "Email address [PERSON_NAME][EMAIL_ADDRESS][DOMAIN_NAME]" at bounding box center [630, 142] width 603 height 36
drag, startPoint x: 382, startPoint y: 158, endPoint x: 395, endPoint y: 161, distance: 13.1
click at [382, 158] on input "[PERSON_NAME][EMAIL_ADDRESS][DOMAIN_NAME]" at bounding box center [630, 149] width 603 height 21
drag, startPoint x: 384, startPoint y: 148, endPoint x: 710, endPoint y: 155, distance: 325.4
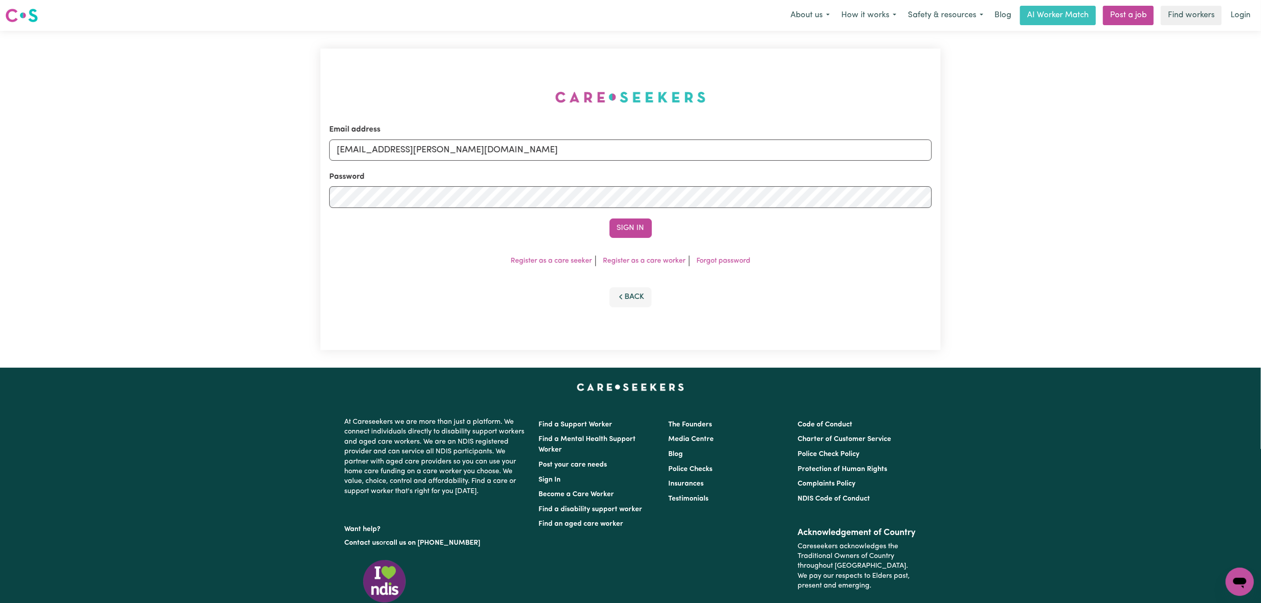
click at [710, 155] on input "[EMAIL_ADDRESS][PERSON_NAME][DOMAIN_NAME]" at bounding box center [630, 149] width 603 height 21
type input "superuser~[EMAIL_ADDRESS][DOMAIN_NAME]"
click at [637, 224] on button "Sign In" at bounding box center [631, 227] width 42 height 19
